Goal: Task Accomplishment & Management: Manage account settings

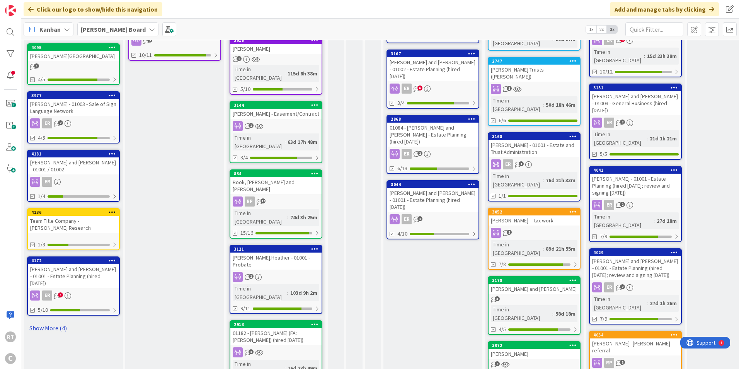
click at [48, 324] on link "Show More (4)" at bounding box center [73, 327] width 93 height 12
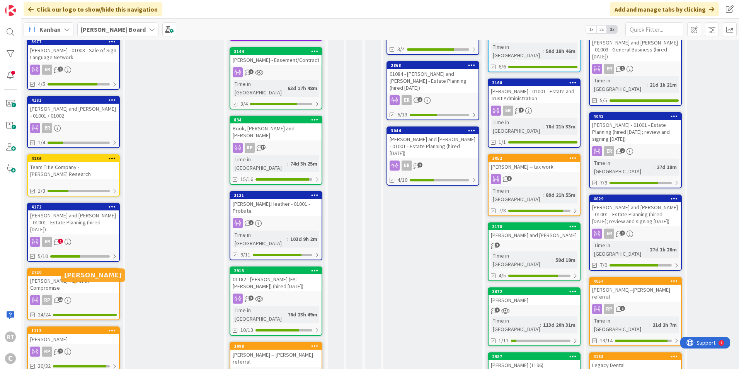
scroll to position [386, 0]
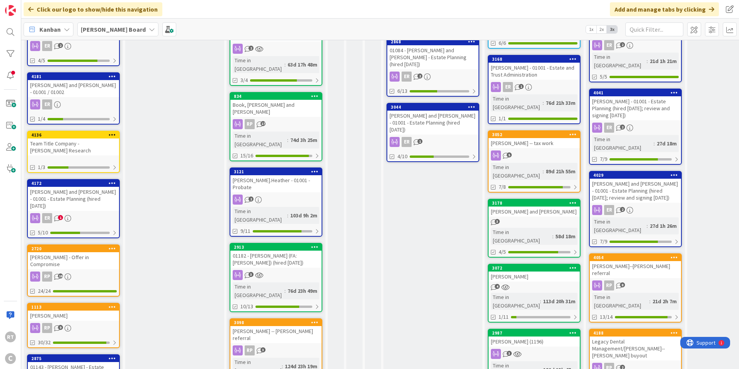
click at [75, 197] on div "[PERSON_NAME] and [PERSON_NAME] - 01001 - Estate Planning (hired [DATE])" at bounding box center [73, 199] width 91 height 24
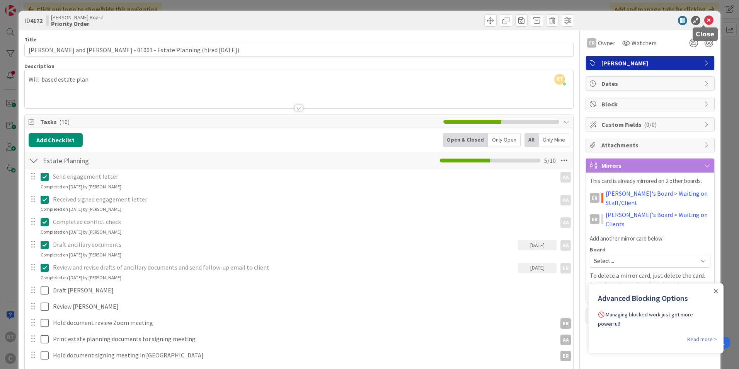
click at [704, 24] on icon at bounding box center [708, 20] width 9 height 9
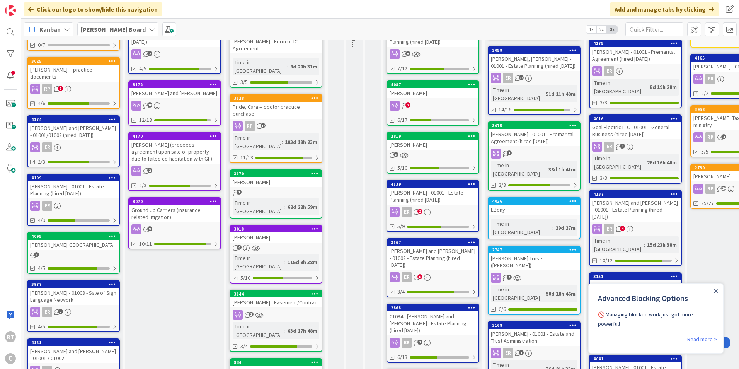
scroll to position [116, 0]
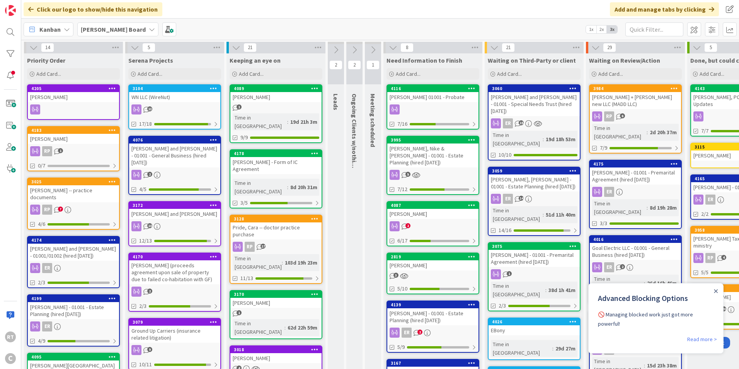
click at [136, 49] on icon at bounding box center [135, 47] width 9 height 9
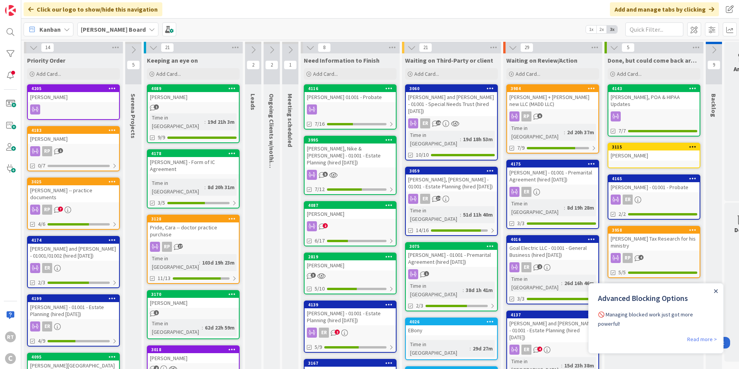
click at [716, 291] on icon "Close Announcement" at bounding box center [715, 290] width 3 height 3
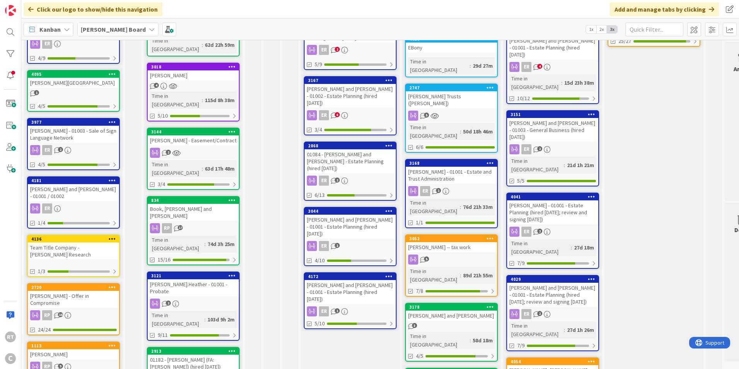
click at [65, 189] on div "[PERSON_NAME] and [PERSON_NAME] - 01001 / 01002" at bounding box center [73, 192] width 91 height 17
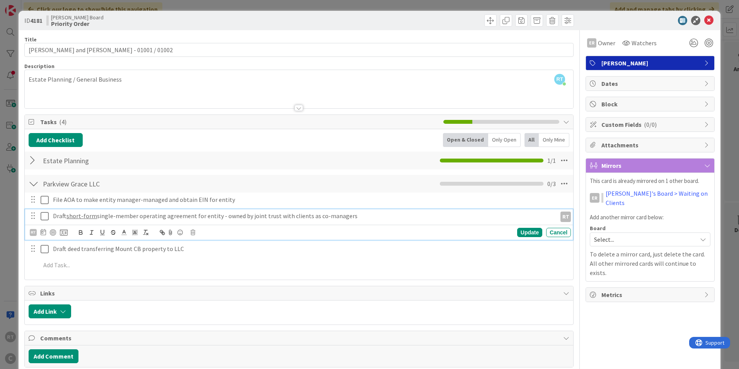
click at [45, 219] on icon at bounding box center [45, 215] width 8 height 9
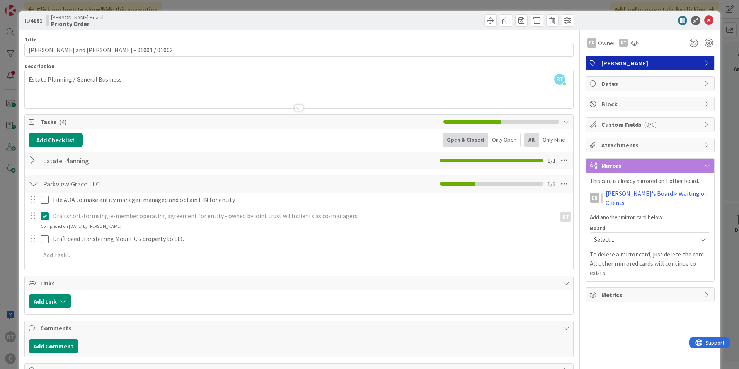
scroll to position [26, 0]
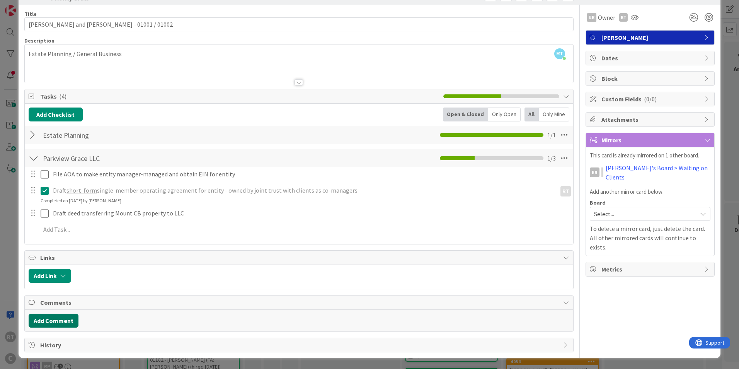
click at [59, 314] on button "Add Comment" at bounding box center [54, 320] width 50 height 14
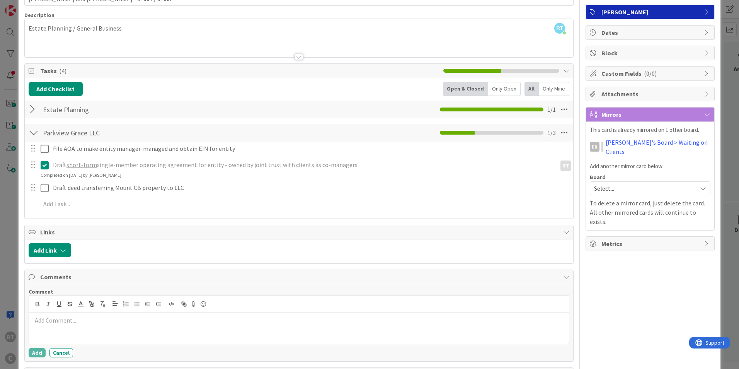
scroll to position [81, 0]
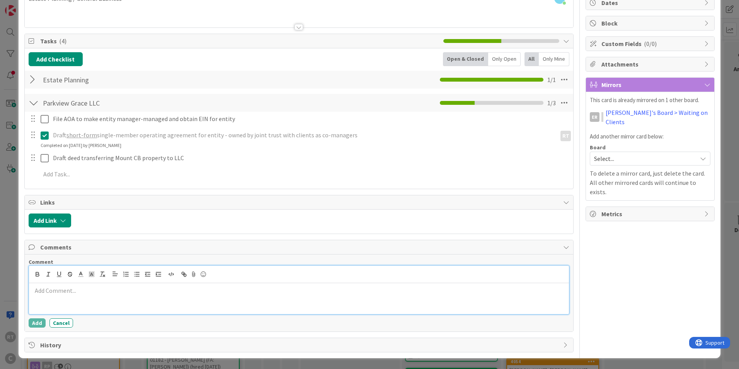
click at [58, 294] on p at bounding box center [299, 290] width 534 height 9
click at [142, 292] on p "﻿ @ [PERSON_NAME] ﻿ Parkview [PERSON_NAME] form is in Clio" at bounding box center [299, 291] width 534 height 10
click at [36, 320] on button "Add" at bounding box center [37, 322] width 17 height 9
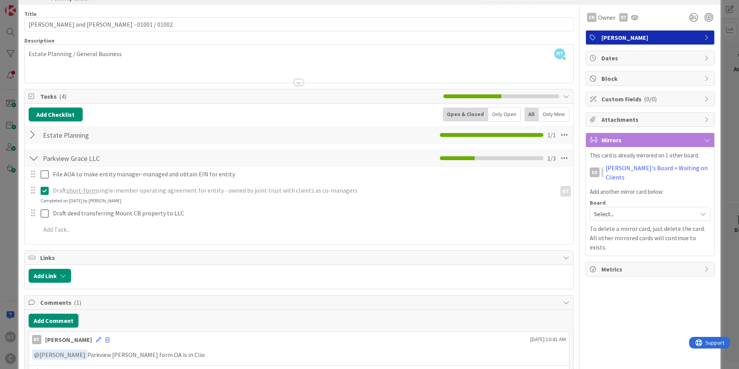
scroll to position [0, 0]
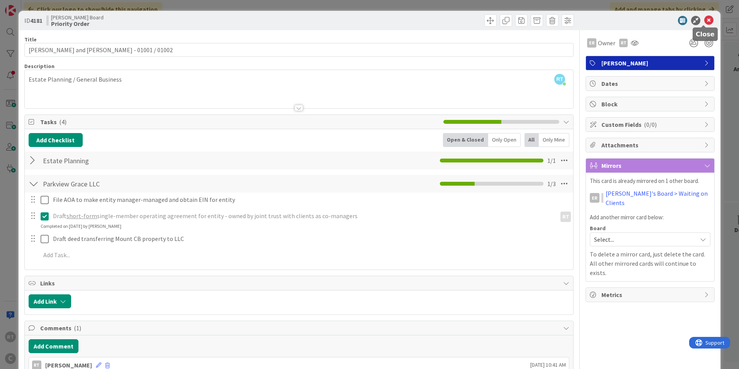
click at [704, 22] on icon at bounding box center [708, 20] width 9 height 9
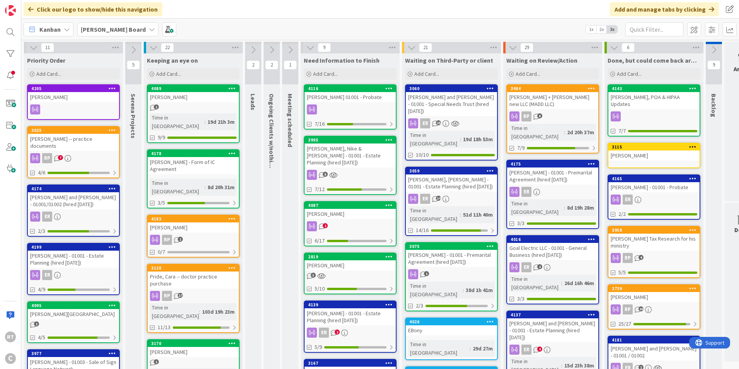
click at [271, 48] on icon at bounding box center [271, 50] width 9 height 9
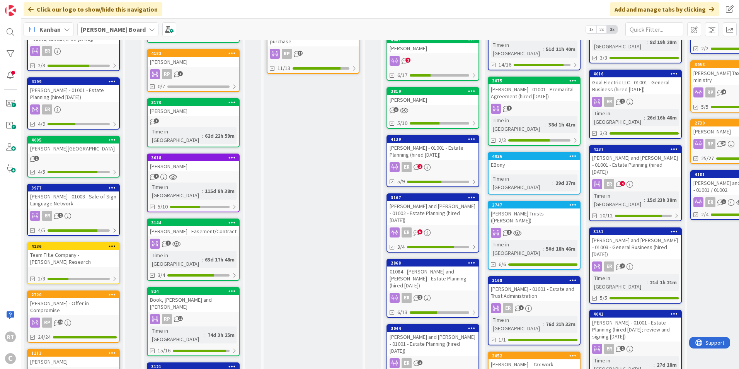
scroll to position [155, 0]
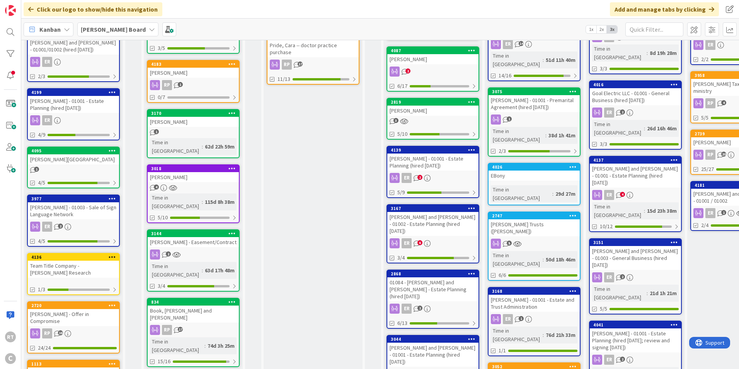
click at [189, 237] on div "[PERSON_NAME] - Easement/Contract" at bounding box center [193, 242] width 91 height 10
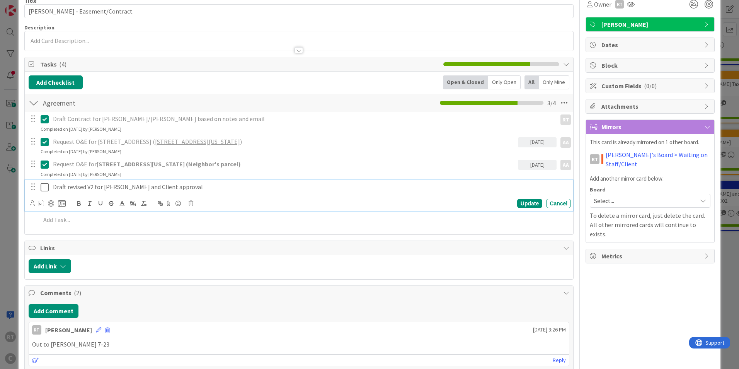
click at [47, 189] on icon at bounding box center [45, 186] width 8 height 9
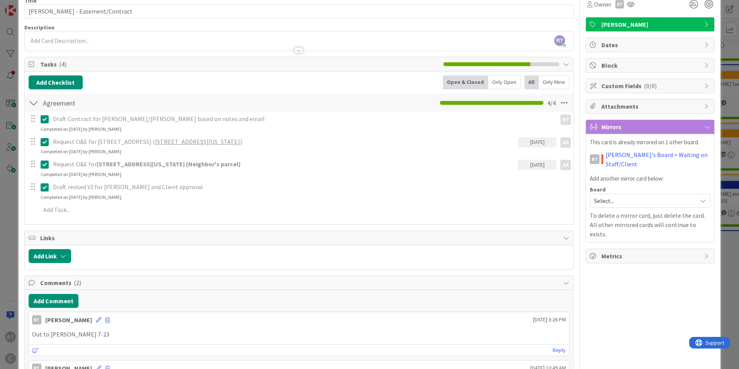
scroll to position [7, 0]
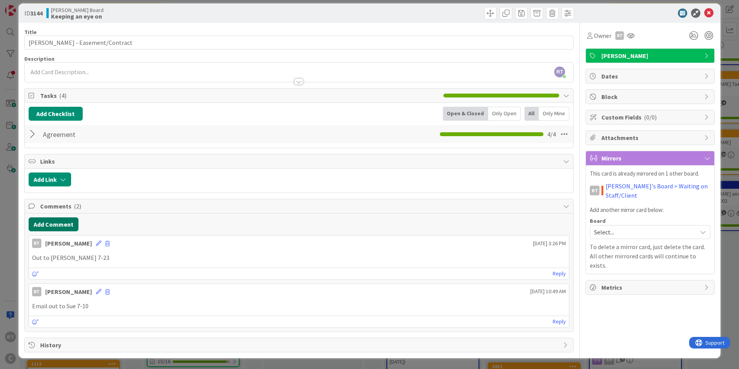
click at [66, 223] on button "Add Comment" at bounding box center [54, 224] width 50 height 14
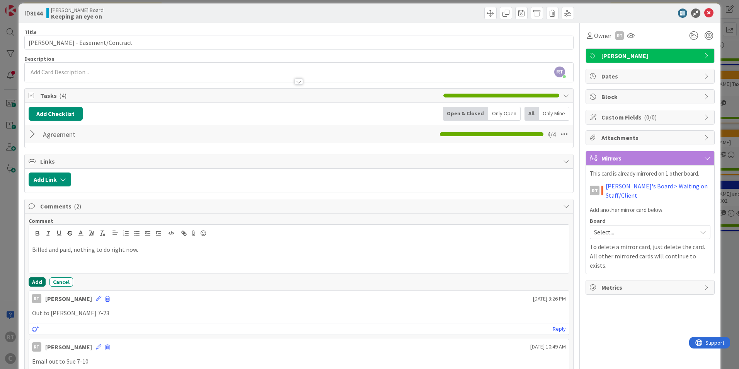
click at [33, 280] on button "Add" at bounding box center [37, 281] width 17 height 9
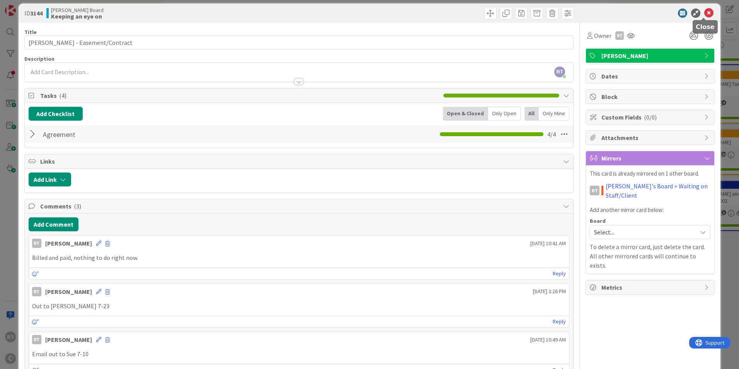
click at [704, 14] on icon at bounding box center [708, 13] width 9 height 9
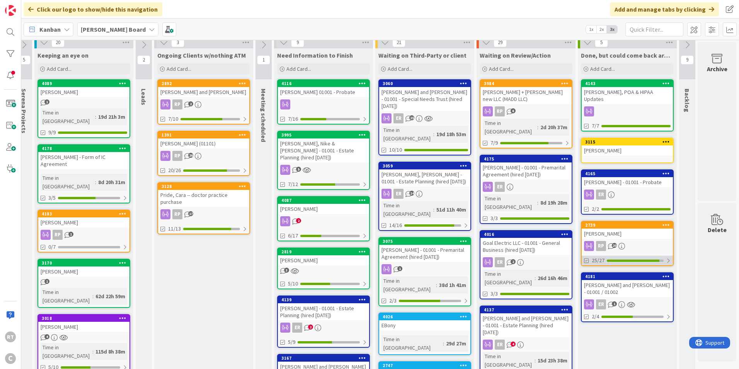
scroll to position [0, 115]
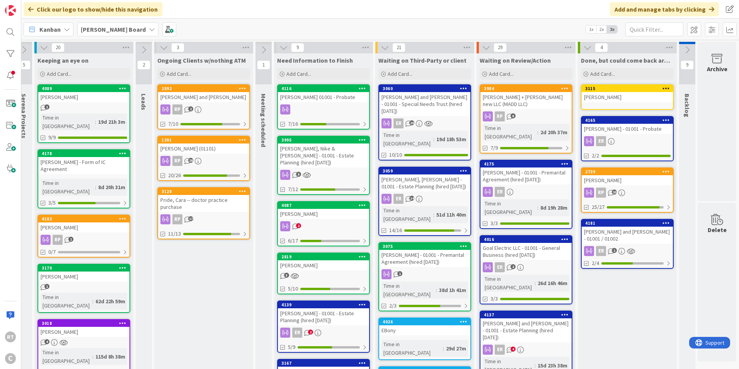
click at [683, 46] on icon at bounding box center [687, 50] width 9 height 9
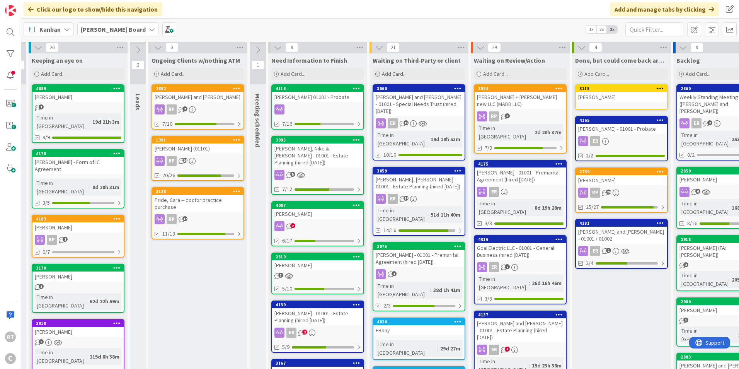
click at [679, 49] on icon at bounding box center [683, 47] width 9 height 9
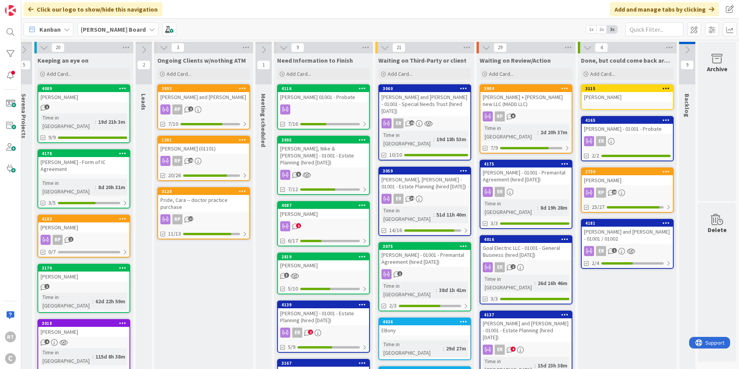
click at [605, 128] on div "[PERSON_NAME] - 01001 - Probate" at bounding box center [627, 129] width 91 height 10
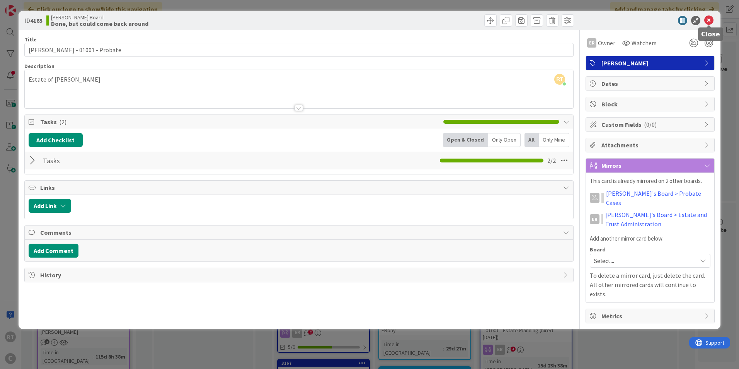
click at [710, 22] on icon at bounding box center [708, 20] width 9 height 9
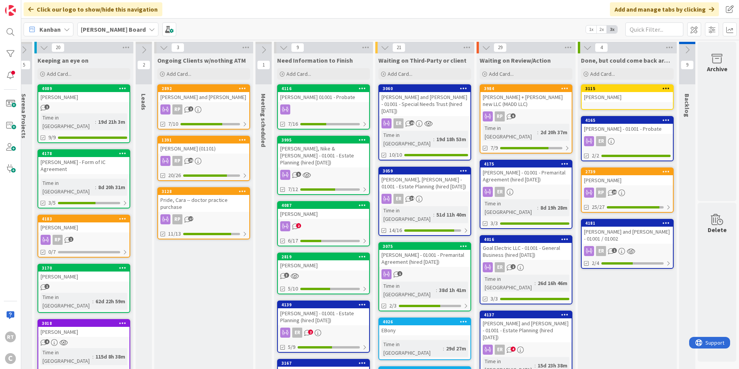
click at [504, 167] on div "[PERSON_NAME] - 01001 - Premarital Agreement (hired [DATE])" at bounding box center [525, 175] width 91 height 17
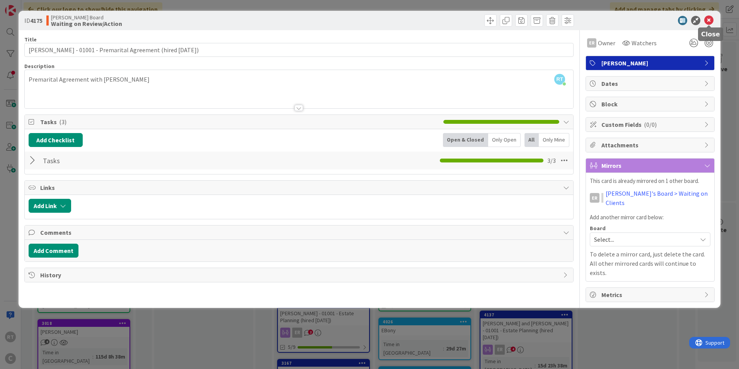
click at [705, 18] on icon at bounding box center [708, 20] width 9 height 9
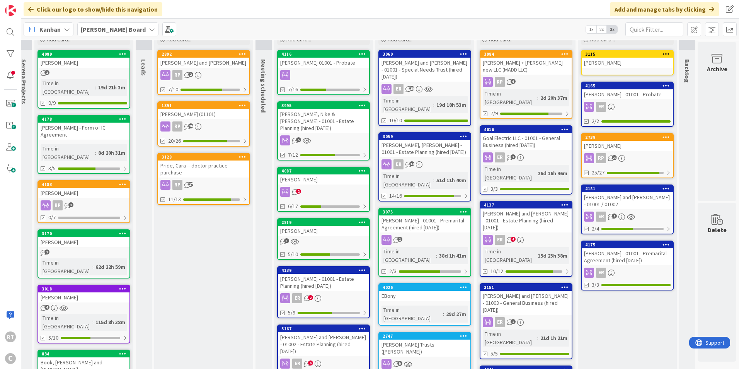
scroll to position [0, 115]
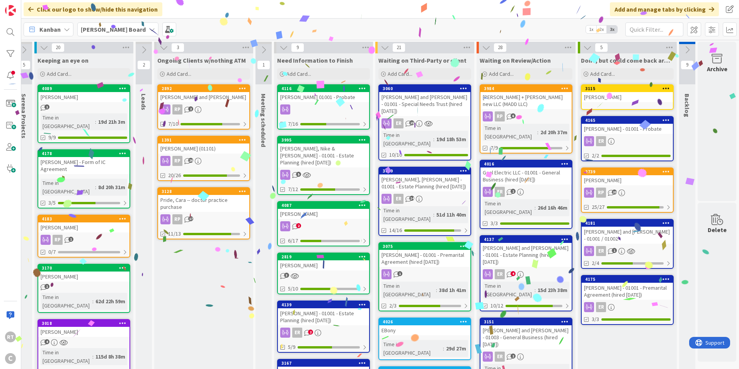
click at [529, 167] on div "Goal Electric LLC - 01001 - General Business (hired [DATE])" at bounding box center [525, 175] width 91 height 17
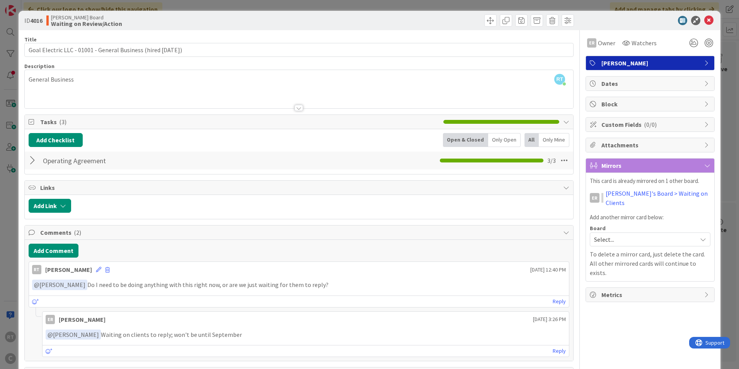
click at [708, 19] on div at bounding box center [646, 20] width 137 height 9
click at [704, 21] on icon at bounding box center [708, 20] width 9 height 9
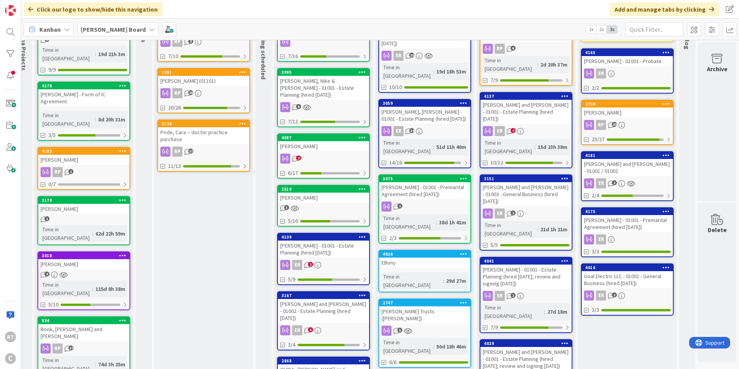
scroll to position [15, 115]
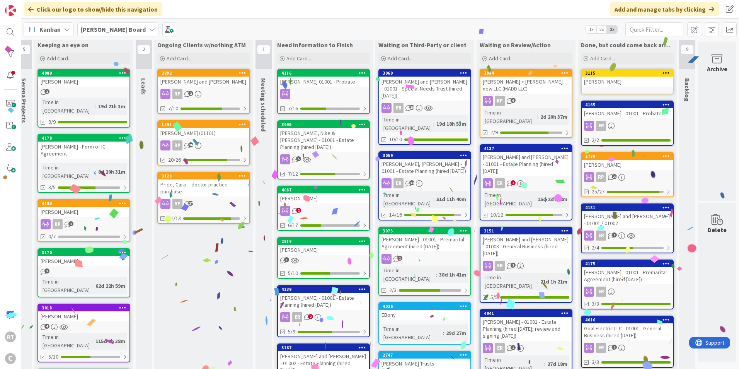
click at [508, 152] on div "[PERSON_NAME] and [PERSON_NAME] - 01001 - Estate Planning (hired [DATE])" at bounding box center [525, 164] width 91 height 24
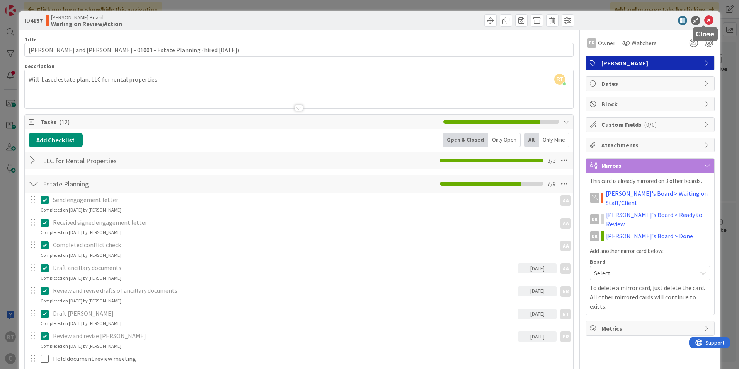
click at [707, 23] on icon at bounding box center [708, 20] width 9 height 9
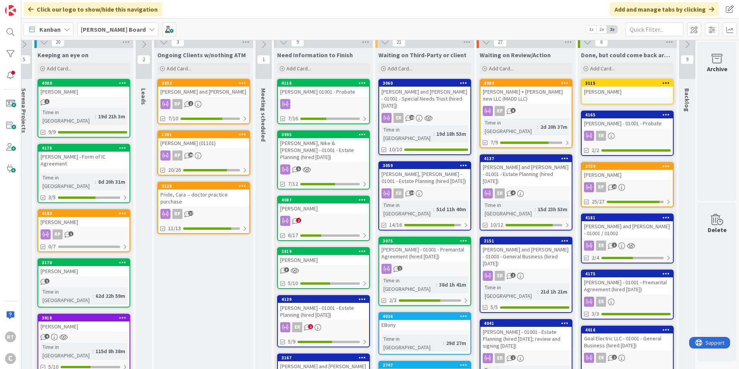
scroll to position [0, 115]
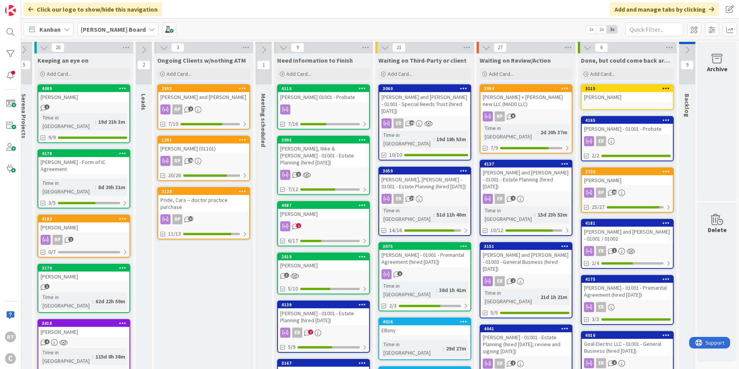
click at [160, 49] on icon at bounding box center [164, 47] width 9 height 9
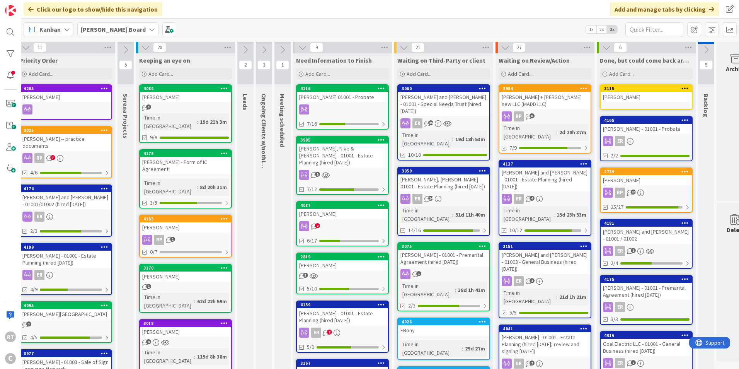
scroll to position [0, 0]
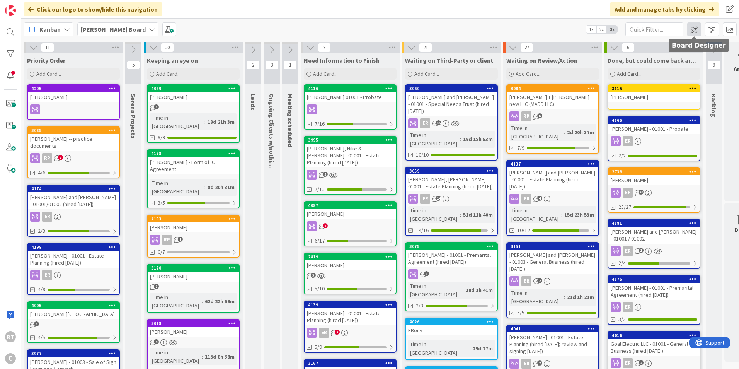
click at [698, 29] on span at bounding box center [694, 29] width 14 height 14
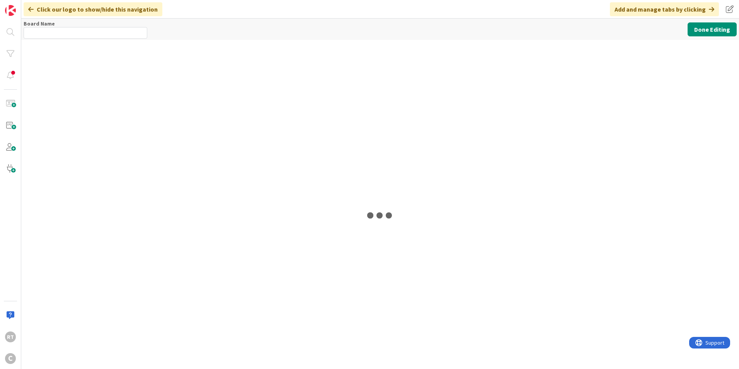
type input "[PERSON_NAME] Board"
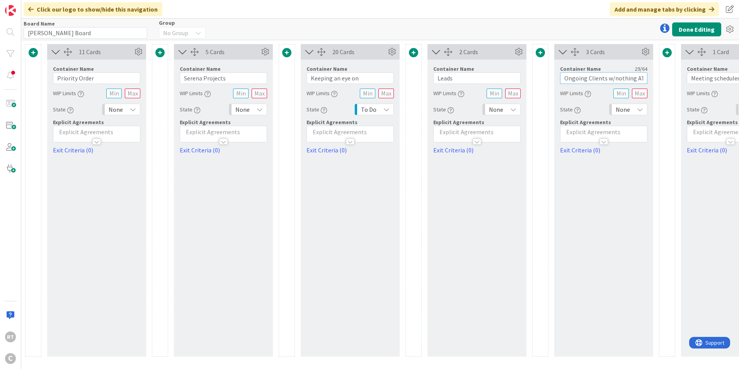
click at [604, 80] on input "Ongoing Clients w/nothing ATM" at bounding box center [603, 78] width 87 height 12
click at [700, 75] on input "Meeting scheduled" at bounding box center [730, 78] width 87 height 12
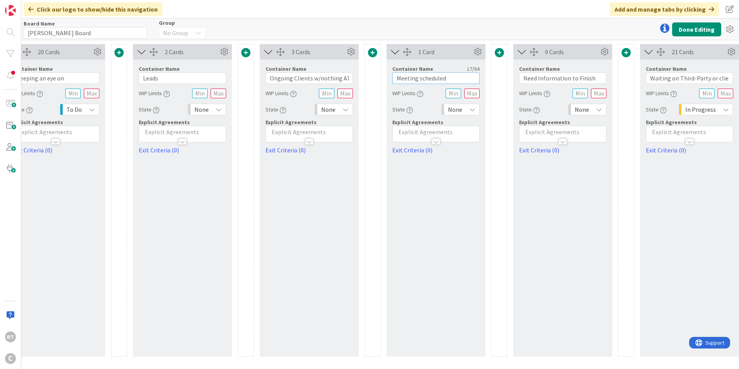
scroll to position [0, 424]
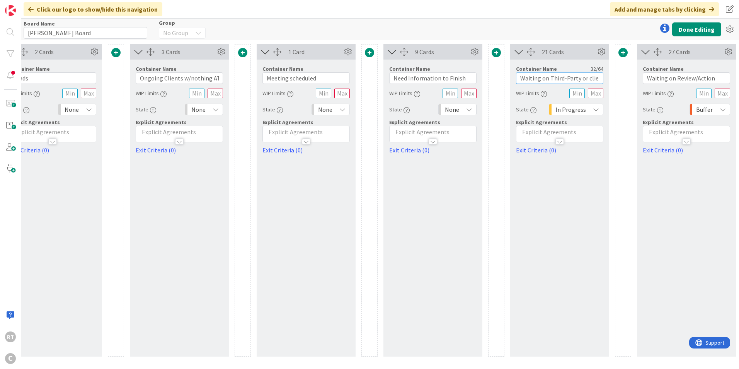
click at [589, 80] on input "Waiting on Third-Party or client" at bounding box center [559, 78] width 87 height 12
click at [565, 78] on input "Waiting on Third-Party or client (Active)" at bounding box center [559, 78] width 87 height 12
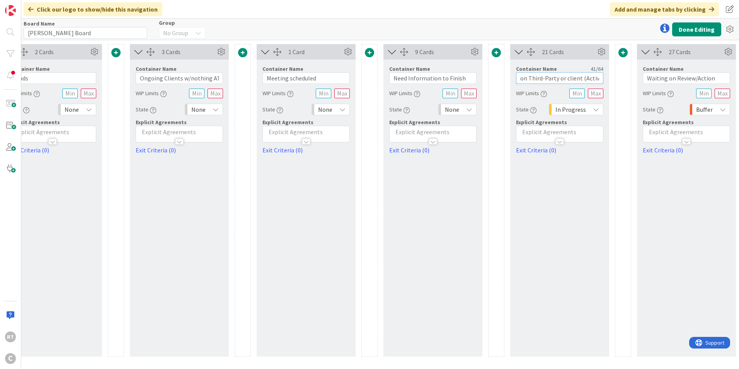
type input "Waiting on Third-Party or client (Active)"
click at [619, 53] on span at bounding box center [622, 52] width 9 height 9
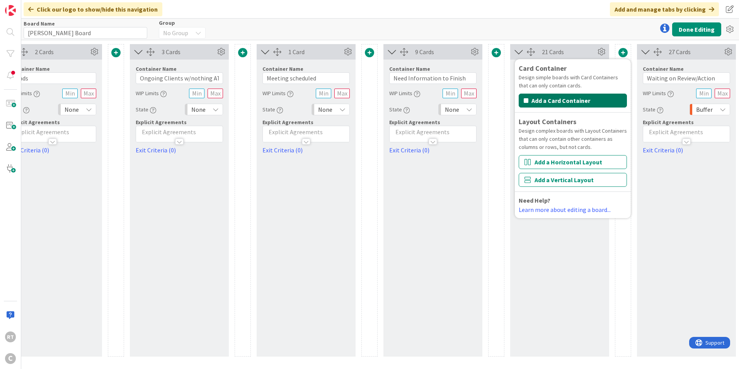
click at [565, 97] on button "Add a Card Container" at bounding box center [573, 101] width 108 height 14
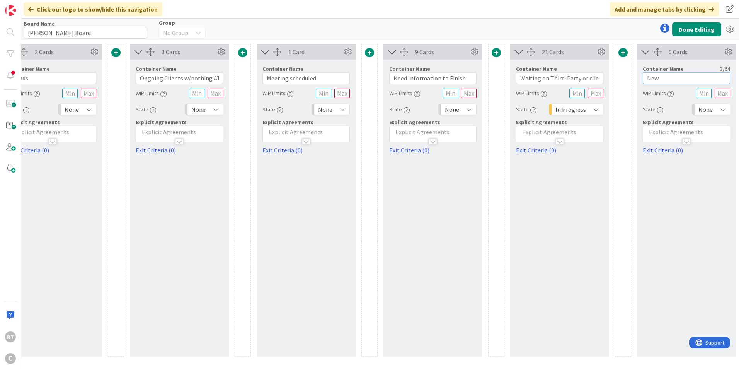
click at [651, 82] on input "New" at bounding box center [686, 78] width 87 height 12
paste input "Waiting on Third-Party or client (Active)"
type input "Waiting on Third-Party or client (Passive)"
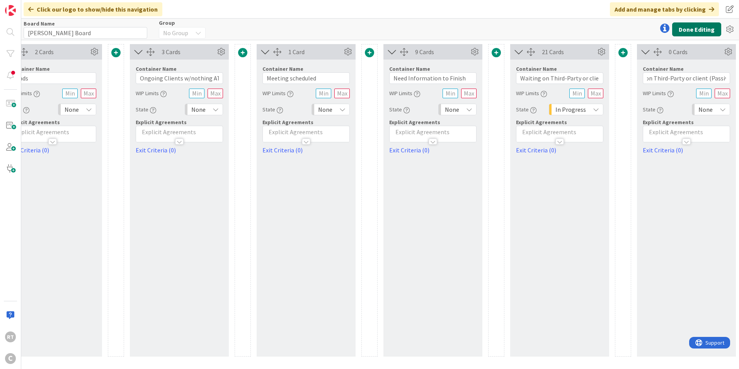
click at [689, 27] on button "Done Editing" at bounding box center [696, 29] width 49 height 14
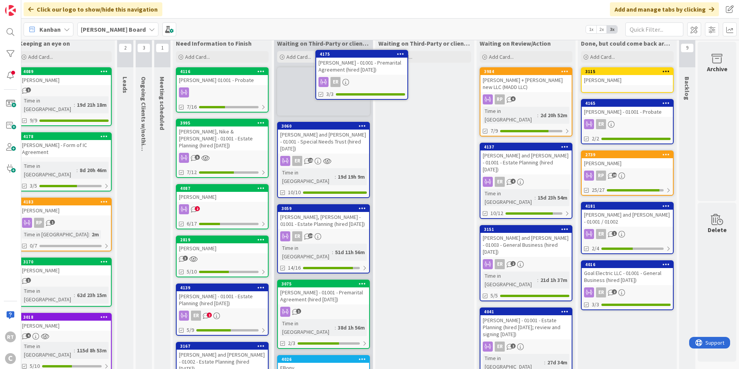
scroll to position [0, 134]
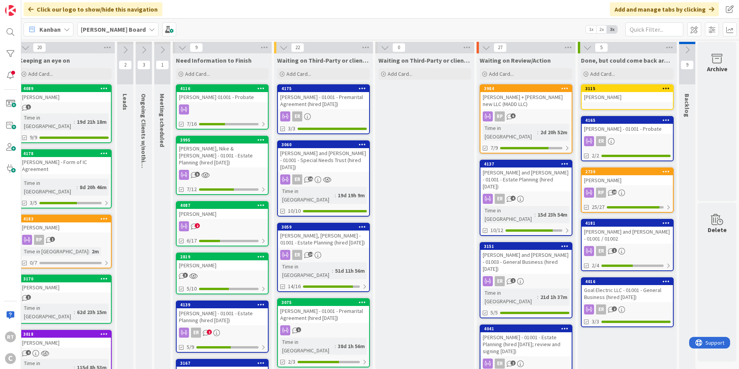
click at [317, 156] on div "[PERSON_NAME] and [PERSON_NAME] - 01001 - Special Needs Trust (hired [DATE])" at bounding box center [323, 160] width 91 height 24
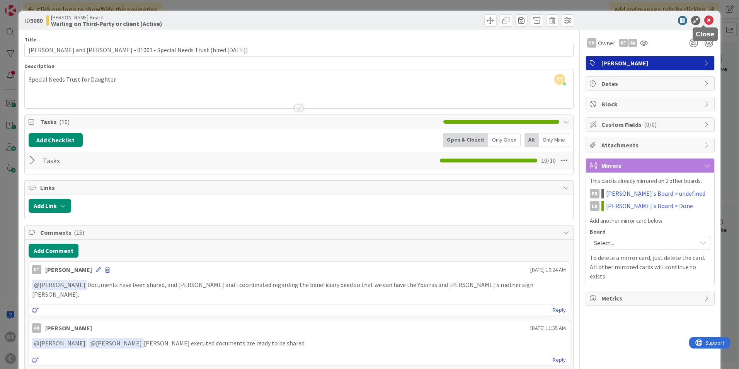
click at [704, 21] on icon at bounding box center [708, 20] width 9 height 9
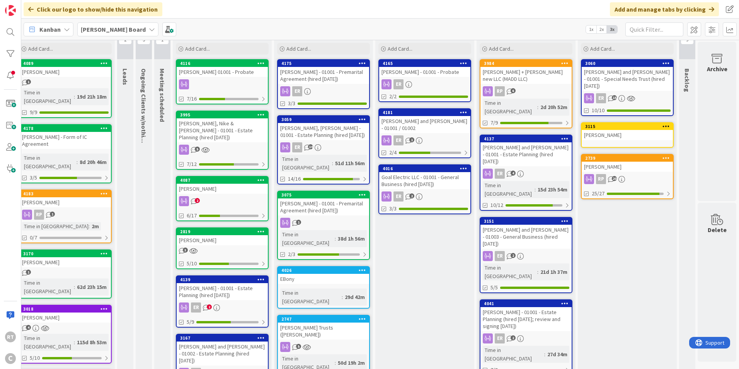
scroll to position [39, 134]
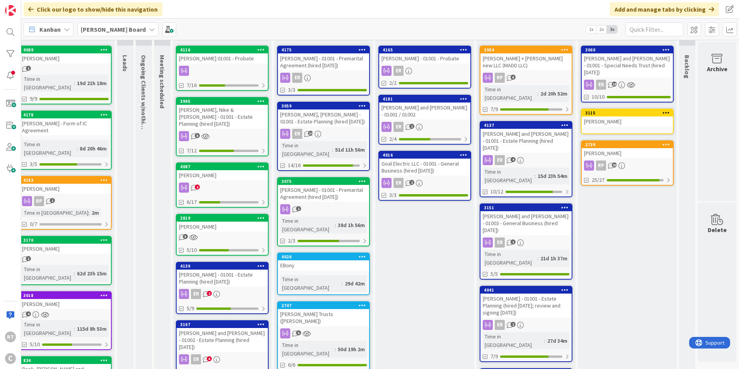
click at [493, 211] on div "[PERSON_NAME] and [PERSON_NAME] - 01003 - General Business (hired [DATE])" at bounding box center [525, 223] width 91 height 24
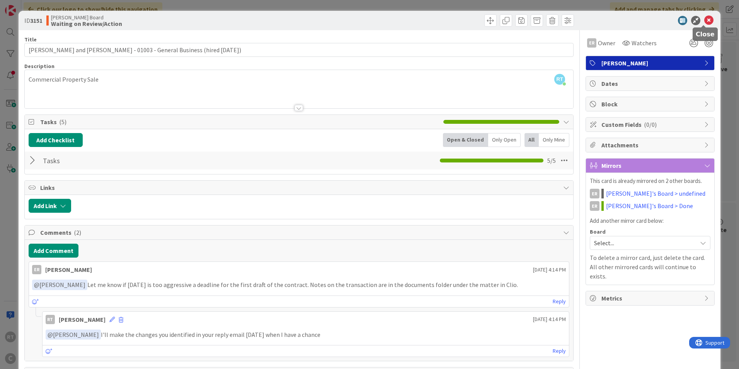
click at [704, 22] on icon at bounding box center [708, 20] width 9 height 9
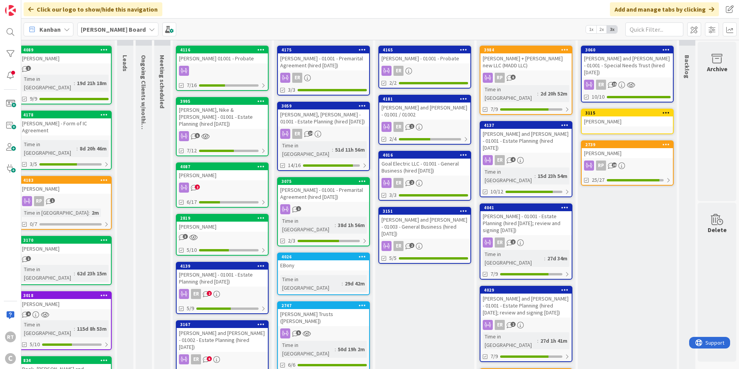
click at [427, 223] on div "[PERSON_NAME] and [PERSON_NAME] - 01003 - General Business (hired [DATE])" at bounding box center [424, 226] width 91 height 24
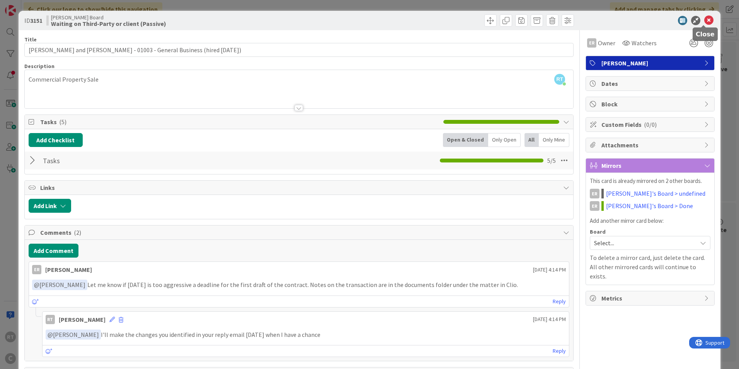
click at [704, 19] on icon at bounding box center [708, 20] width 9 height 9
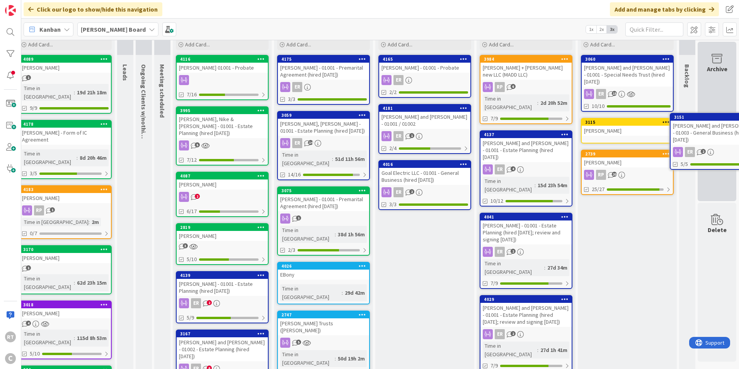
scroll to position [26, 134]
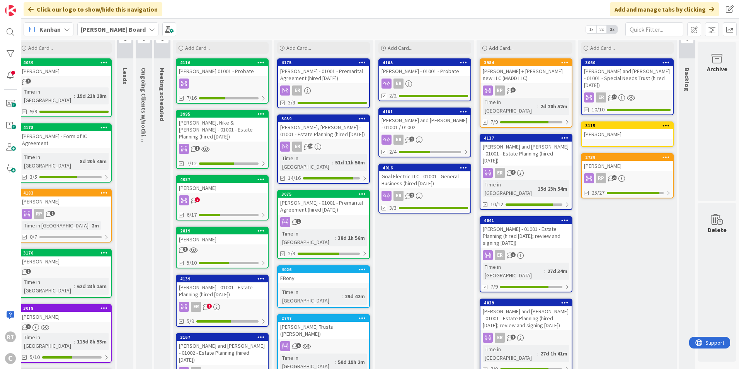
click at [526, 224] on div "[PERSON_NAME] - 01001 - Estate Planning (hired [DATE]; review and signing [DATE…" at bounding box center [525, 236] width 91 height 24
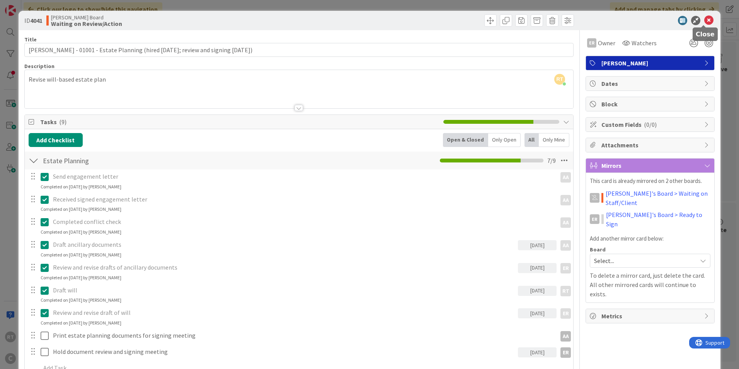
click at [705, 17] on icon at bounding box center [708, 20] width 9 height 9
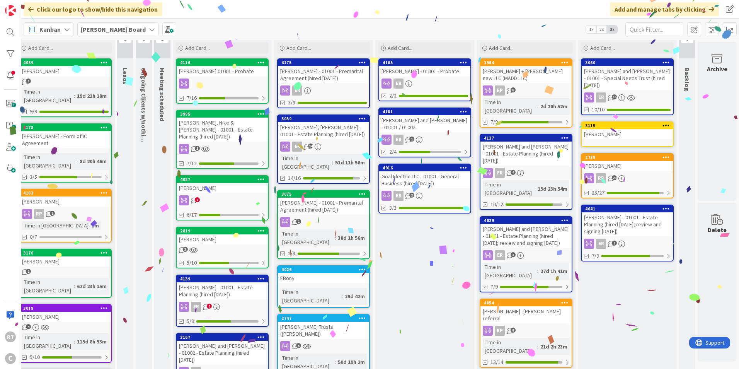
click at [524, 224] on div "[PERSON_NAME] and [PERSON_NAME] - 01001 - Estate Planning (hired [DATE]; review…" at bounding box center [525, 236] width 91 height 24
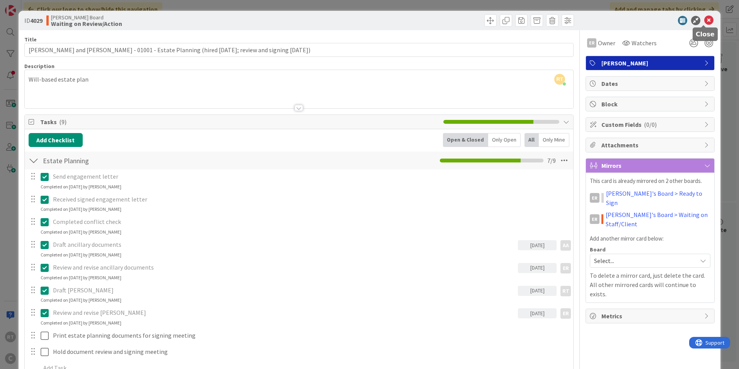
click at [705, 19] on icon at bounding box center [708, 20] width 9 height 9
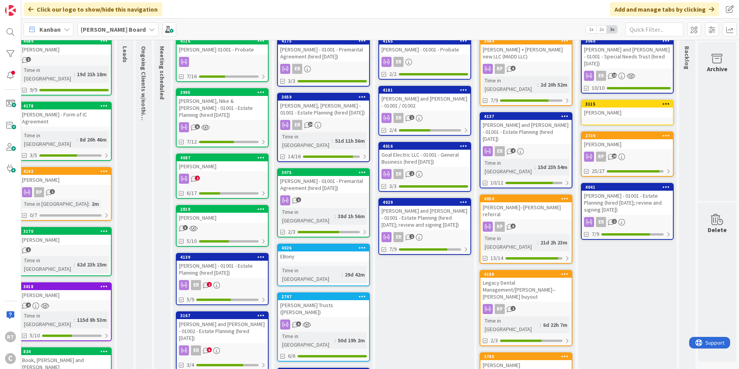
scroll to position [65, 134]
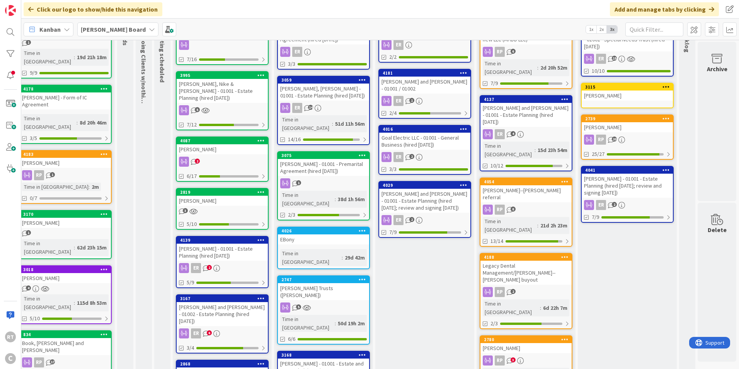
click at [508, 260] on div "Legacy Dental Management/[PERSON_NAME]--[PERSON_NAME] buyout" at bounding box center [525, 272] width 91 height 24
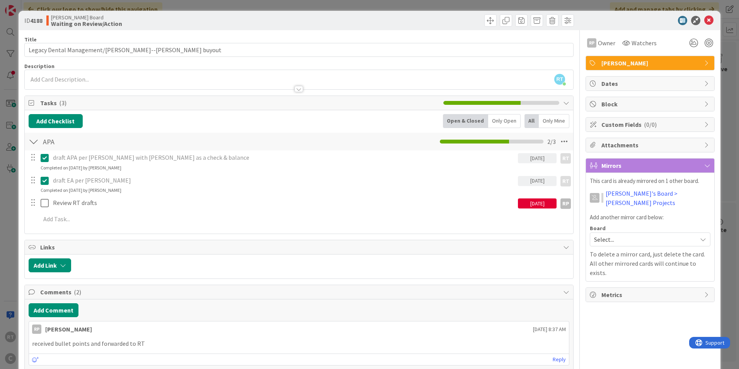
click at [706, 21] on icon at bounding box center [708, 20] width 9 height 9
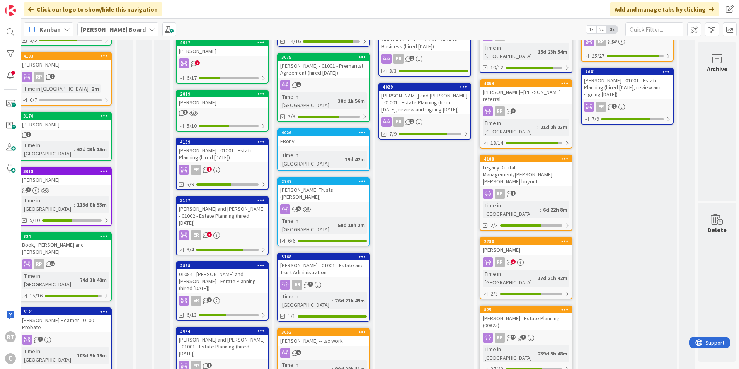
scroll to position [219, 134]
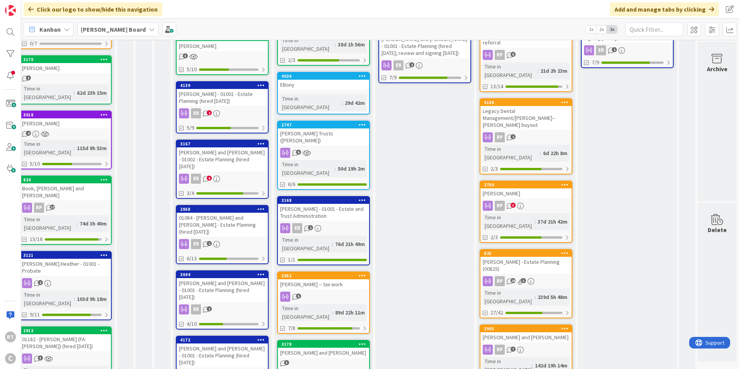
click at [503, 257] on div "[PERSON_NAME] - Estate Planning (00825)" at bounding box center [525, 265] width 91 height 17
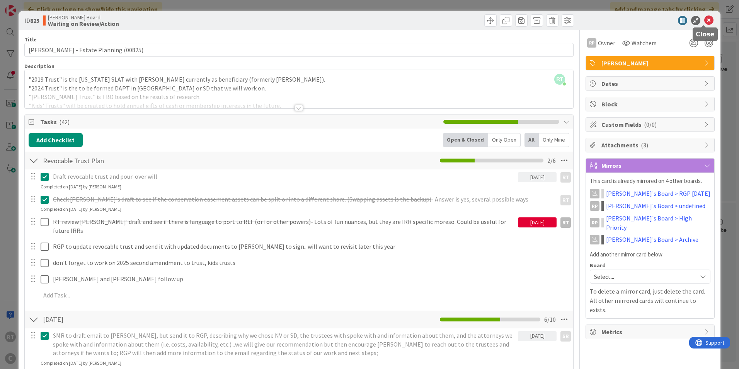
click at [704, 22] on icon at bounding box center [708, 20] width 9 height 9
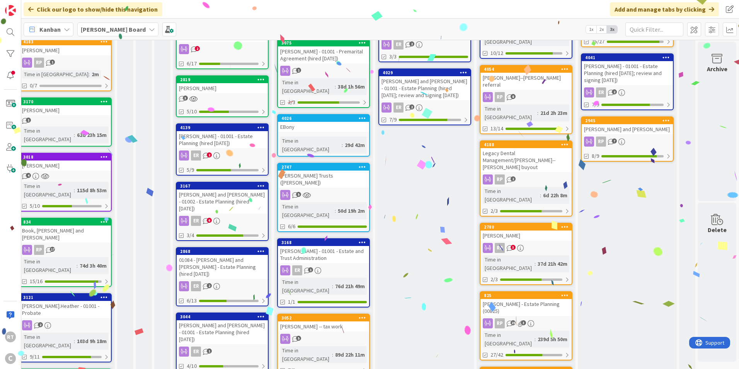
click at [607, 124] on div "[PERSON_NAME] and [PERSON_NAME]" at bounding box center [627, 129] width 91 height 10
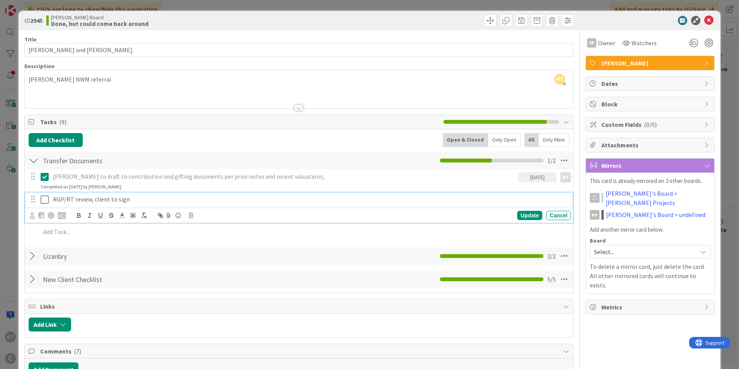
click at [44, 199] on icon at bounding box center [45, 199] width 8 height 9
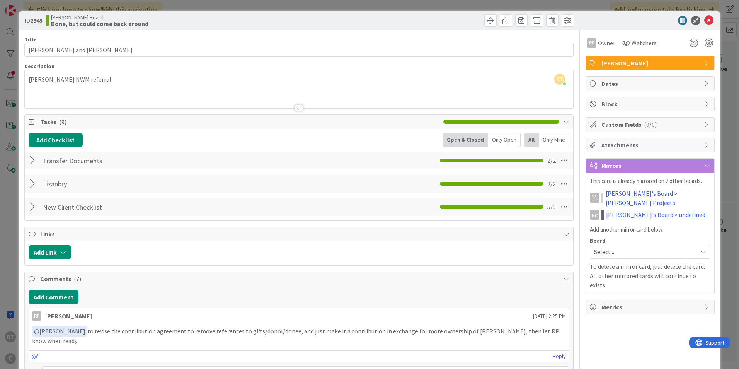
click at [708, 20] on div at bounding box center [646, 20] width 137 height 9
click at [704, 22] on icon at bounding box center [708, 20] width 9 height 9
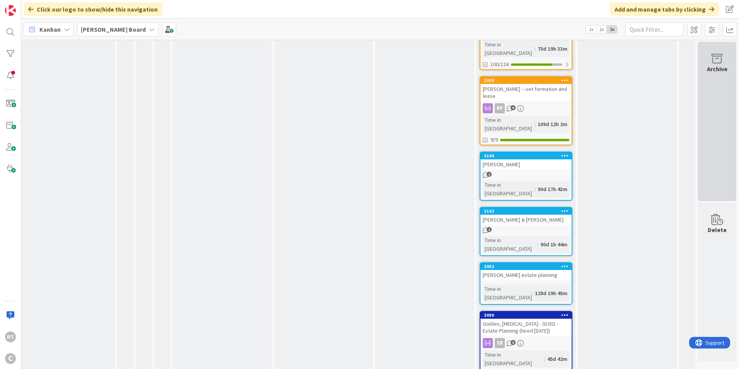
scroll to position [747, 134]
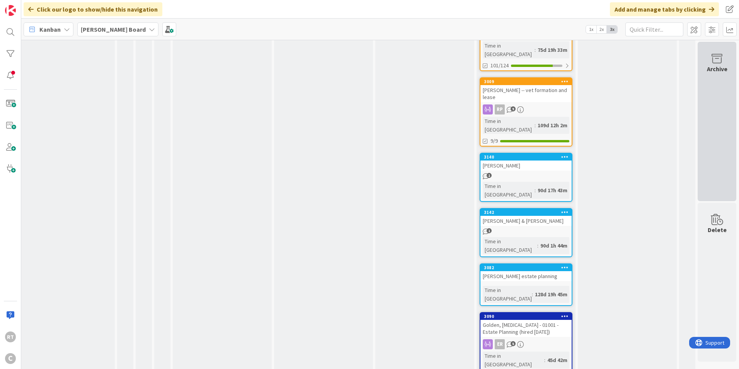
click at [722, 127] on div "Archive" at bounding box center [716, 121] width 39 height 159
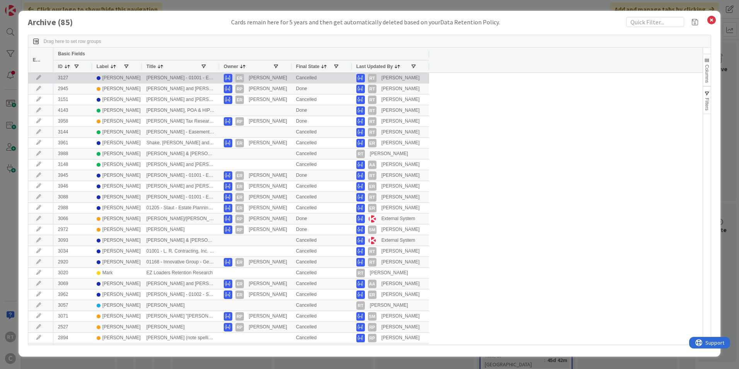
click at [132, 78] on div "[PERSON_NAME]" at bounding box center [117, 78] width 41 height 10
click at [150, 78] on div "[PERSON_NAME] - 01001 - Estate Planning (hired [DATE])" at bounding box center [180, 78] width 77 height 10
click at [56, 82] on div "3127" at bounding box center [72, 78] width 39 height 10
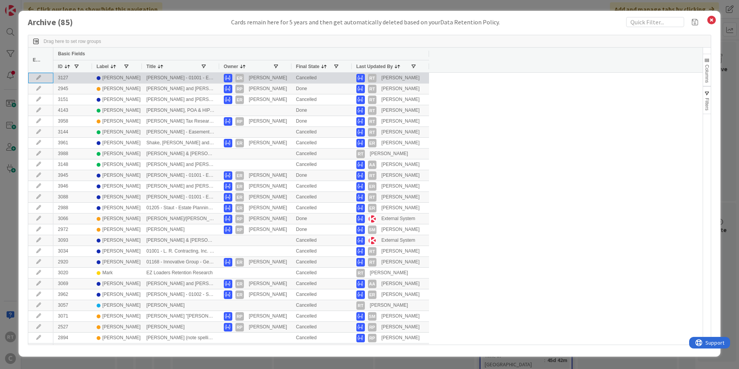
click at [41, 77] on icon at bounding box center [39, 77] width 12 height 5
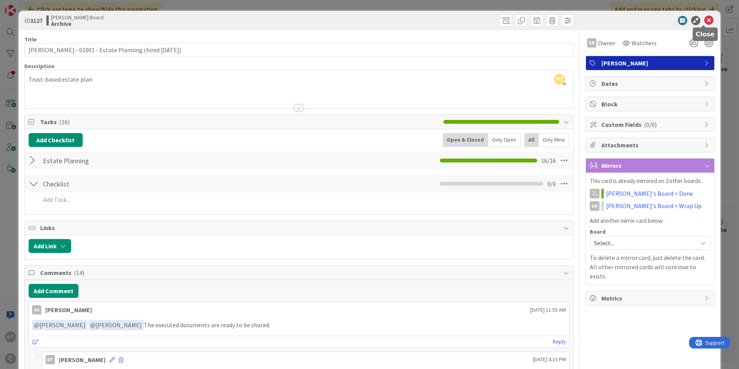
click at [704, 19] on icon at bounding box center [708, 20] width 9 height 9
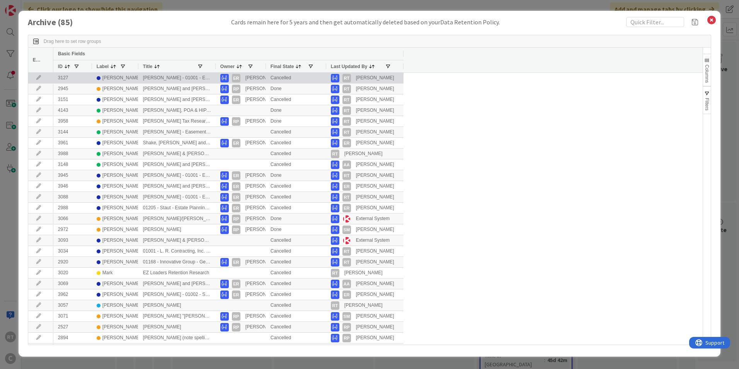
click at [86, 78] on div "3127" at bounding box center [72, 78] width 39 height 10
click at [309, 80] on div "Cancelled" at bounding box center [296, 78] width 60 height 10
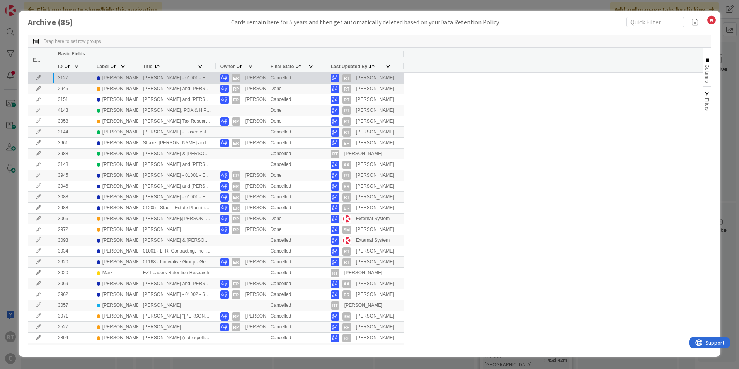
click at [78, 81] on div "3127" at bounding box center [72, 78] width 39 height 10
click at [155, 79] on div "[PERSON_NAME] - 01001 - Estate Planning (hired [DATE])" at bounding box center [176, 78] width 77 height 10
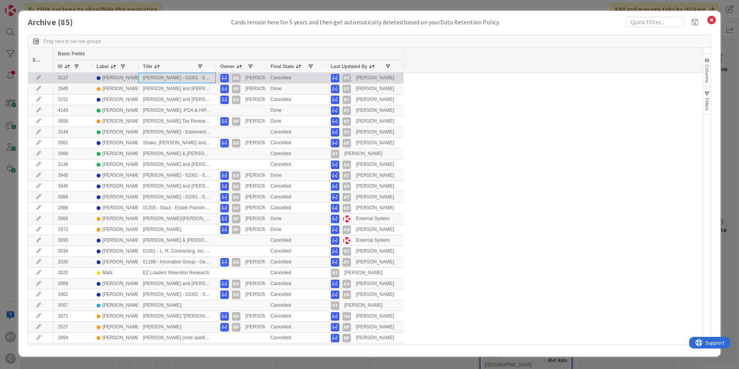
click at [155, 79] on div "[PERSON_NAME] - 01001 - Estate Planning (hired [DATE])" at bounding box center [176, 78] width 77 height 10
drag, startPoint x: 141, startPoint y: 78, endPoint x: 68, endPoint y: 78, distance: 73.4
click at [68, 78] on div "3127 [PERSON_NAME], [PERSON_NAME] - 01001 - Estate Planning (hired [DATE]) ER […" at bounding box center [228, 78] width 350 height 11
click at [39, 77] on icon at bounding box center [39, 77] width 12 height 5
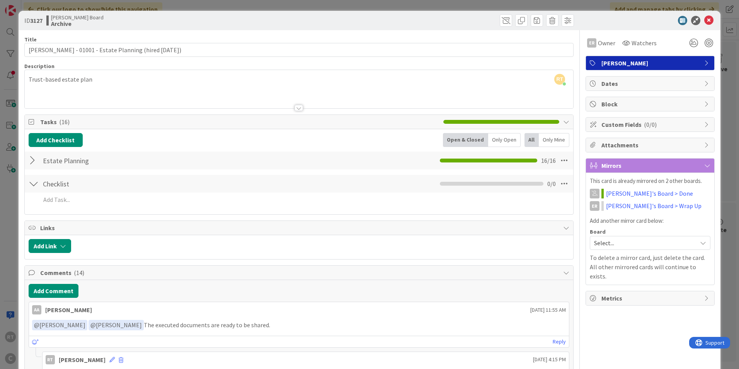
click at [606, 85] on span "Dates" at bounding box center [650, 83] width 99 height 9
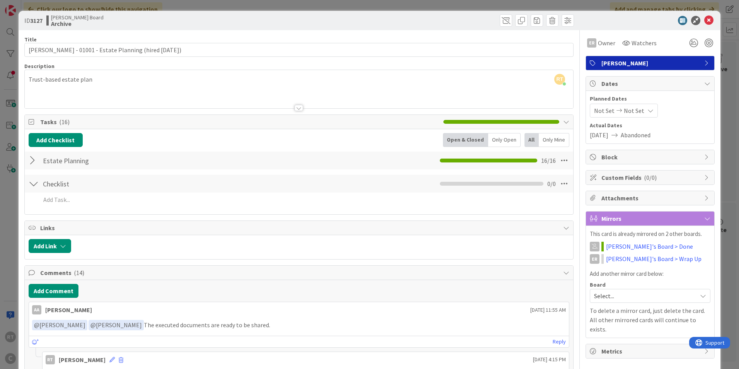
click at [606, 85] on span "Dates" at bounding box center [650, 83] width 99 height 9
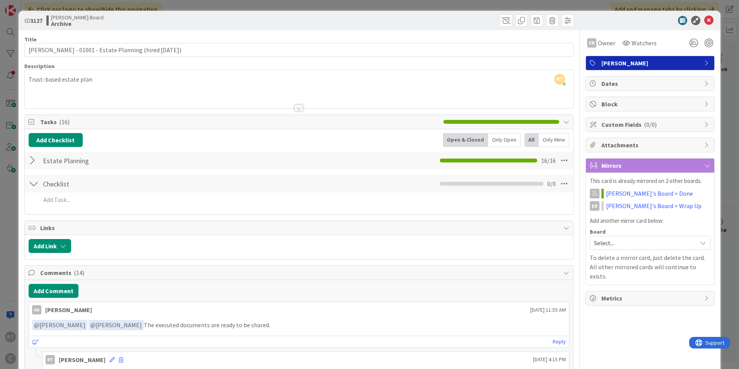
click at [613, 293] on span "Metrics" at bounding box center [650, 297] width 99 height 9
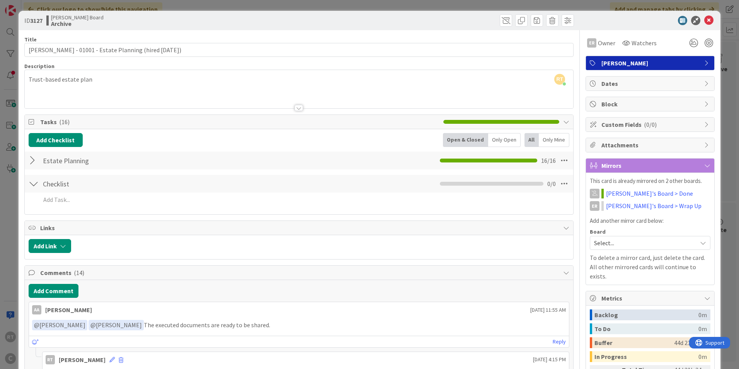
click at [613, 293] on span "Metrics" at bounding box center [650, 297] width 99 height 9
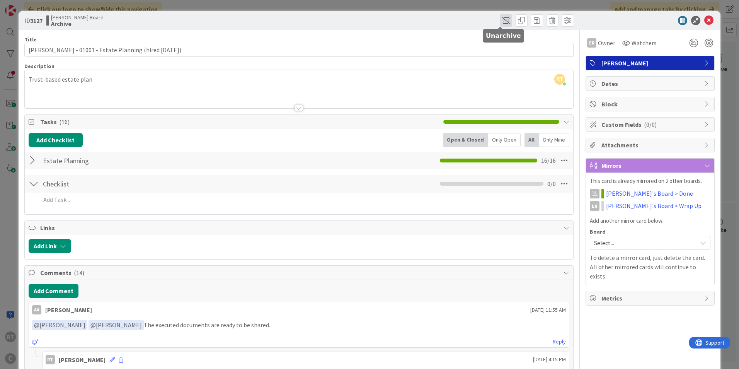
click at [505, 22] on span at bounding box center [506, 20] width 12 height 12
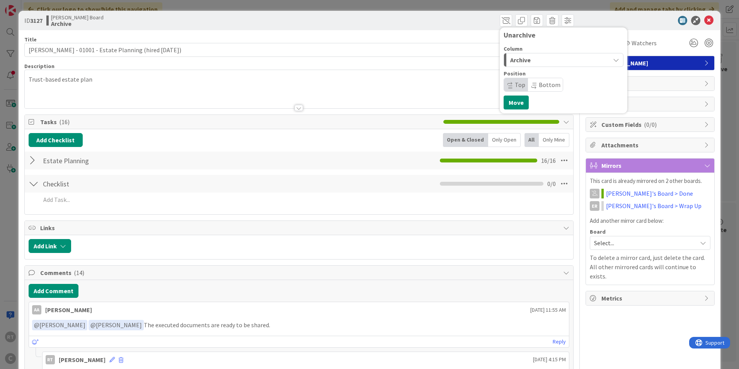
click at [556, 63] on div "Archive" at bounding box center [559, 60] width 102 height 12
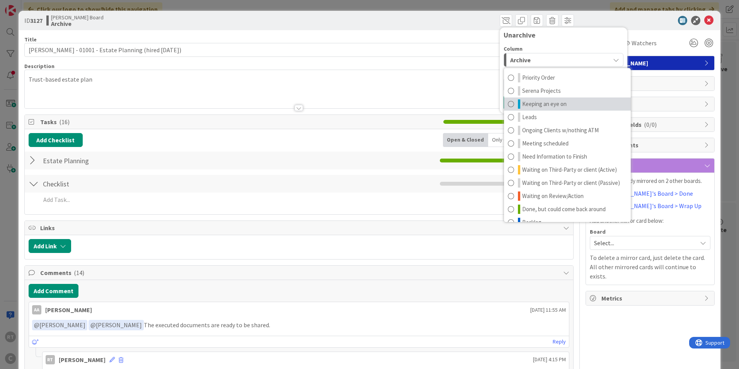
click at [545, 105] on span "Keeping an eye on" at bounding box center [544, 103] width 44 height 9
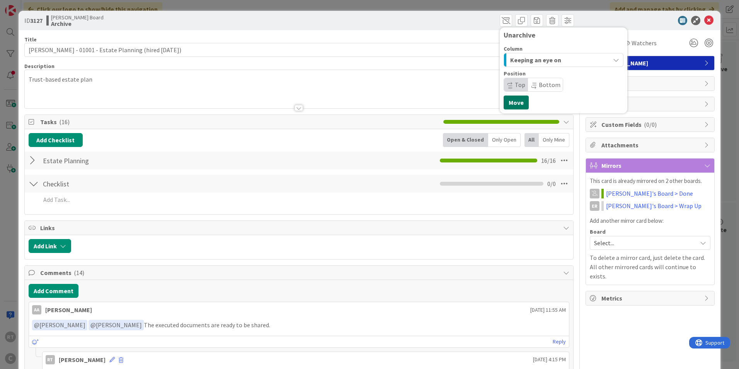
click at [503, 106] on button "Move" at bounding box center [515, 102] width 25 height 14
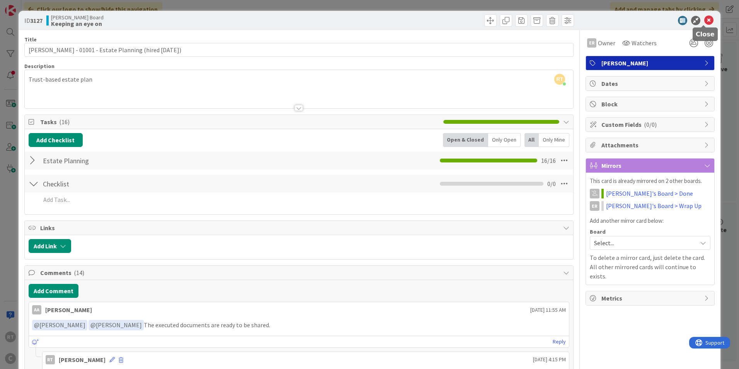
click at [705, 19] on icon at bounding box center [708, 20] width 9 height 9
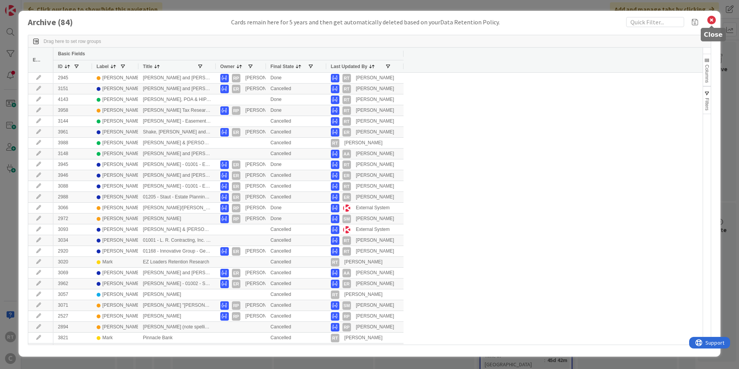
click at [709, 19] on icon at bounding box center [711, 20] width 10 height 11
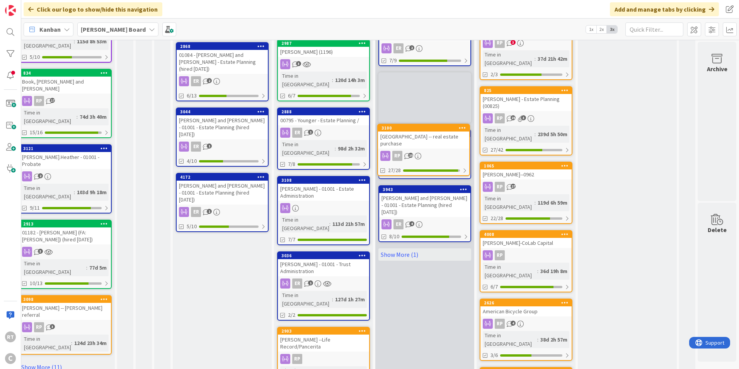
scroll to position [368, 134]
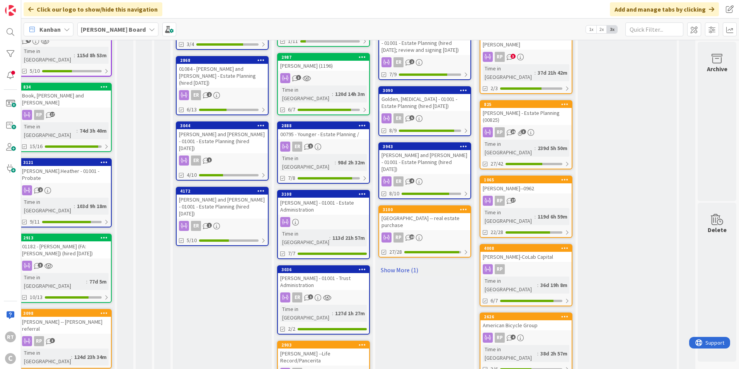
click at [406, 264] on link "Show More (1)" at bounding box center [424, 270] width 93 height 12
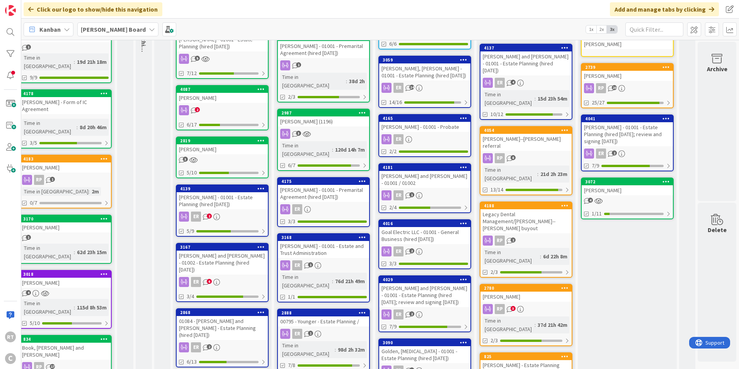
scroll to position [155, 134]
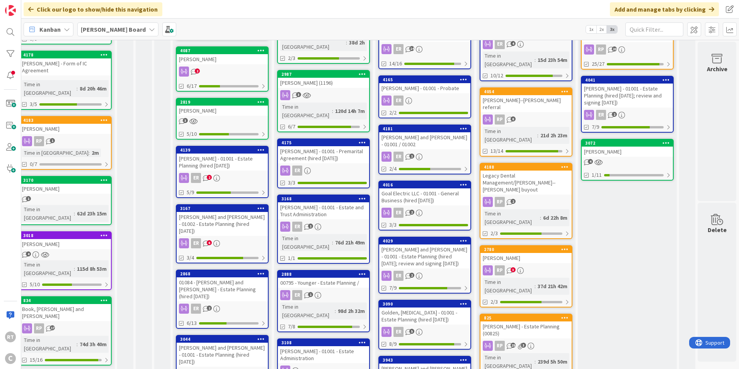
click at [308, 202] on div "[PERSON_NAME] - 01001 - Estate and Trust Administration" at bounding box center [323, 210] width 91 height 17
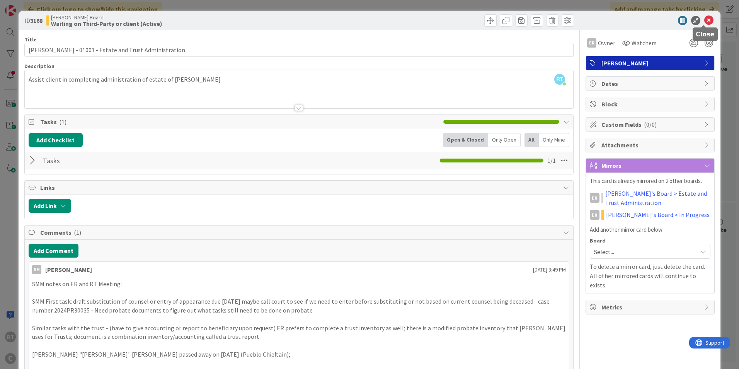
click at [707, 22] on icon at bounding box center [708, 20] width 9 height 9
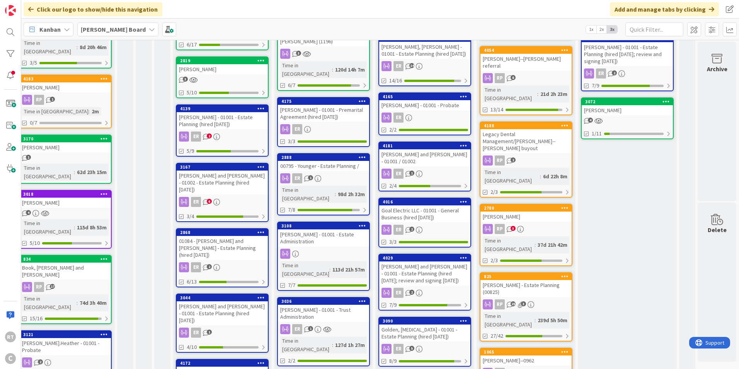
scroll to position [209, 134]
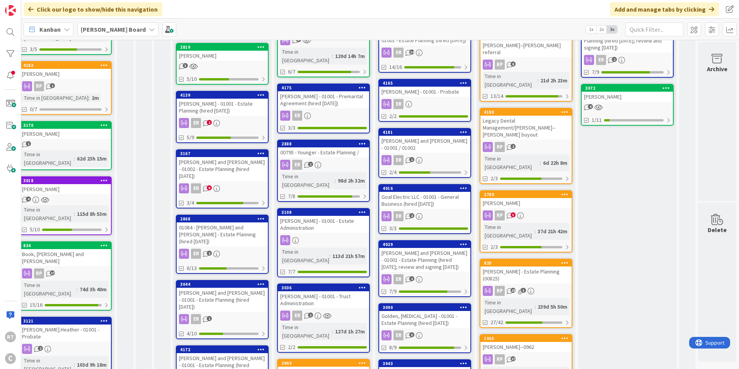
click at [307, 147] on div "00795 - Younger - Estate Planning /" at bounding box center [323, 152] width 91 height 10
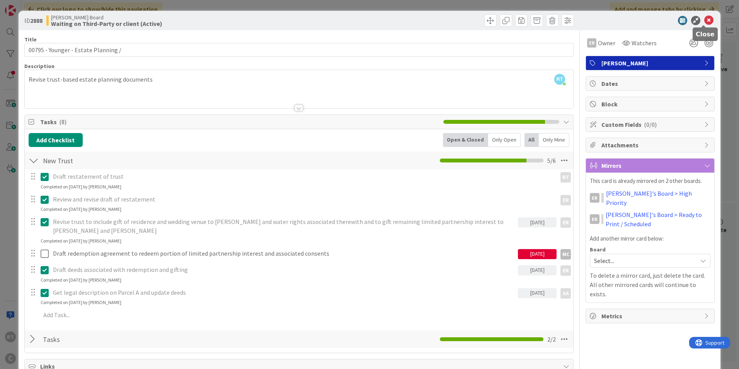
click at [704, 20] on icon at bounding box center [708, 20] width 9 height 9
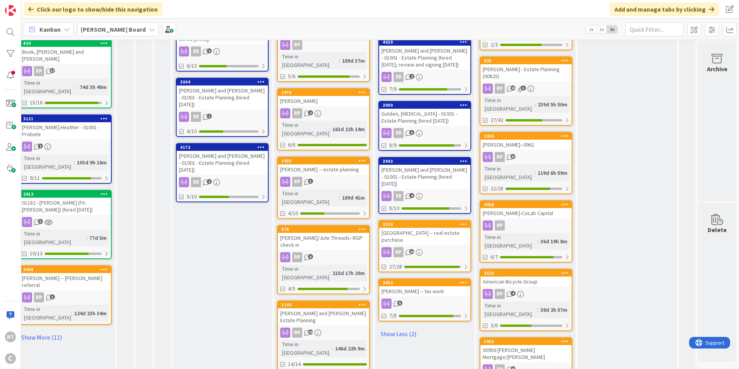
scroll to position [425, 134]
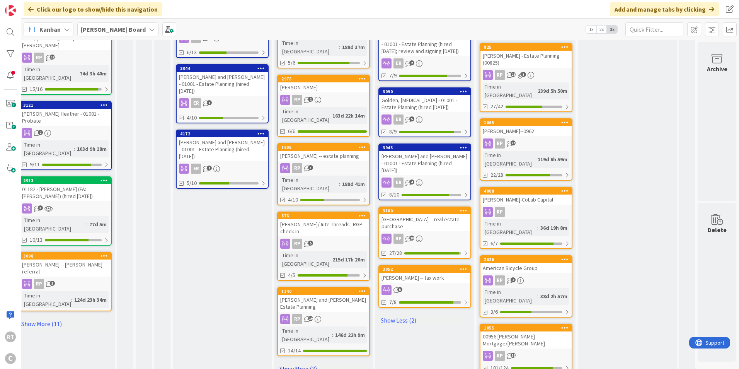
click at [291, 362] on link "Show More (3)" at bounding box center [323, 368] width 93 height 12
click at [314, 368] on div "[PERSON_NAME] and [PERSON_NAME]" at bounding box center [323, 375] width 91 height 10
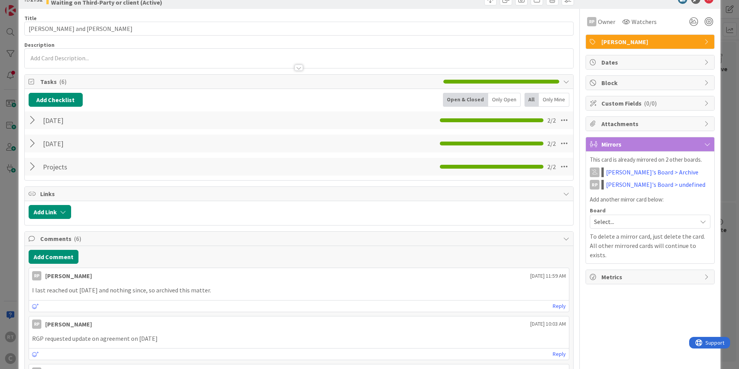
scroll to position [39, 0]
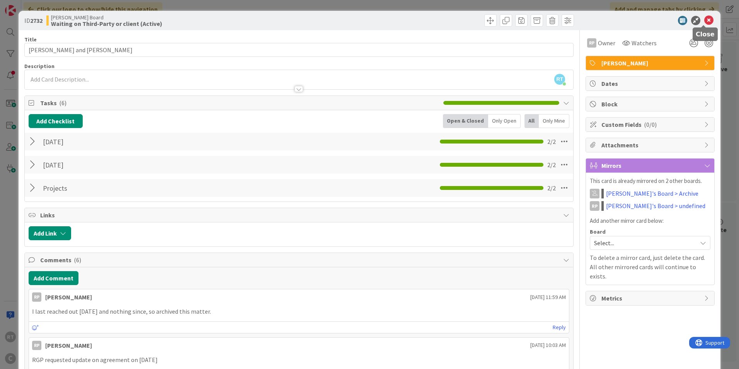
click at [706, 20] on icon at bounding box center [708, 20] width 9 height 9
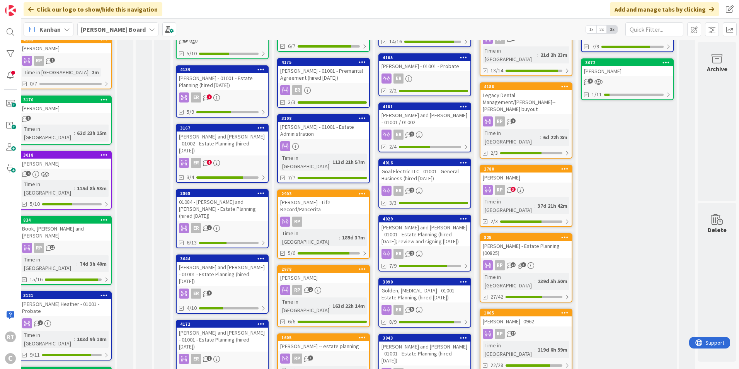
click at [317, 272] on div "[PERSON_NAME]" at bounding box center [323, 277] width 91 height 10
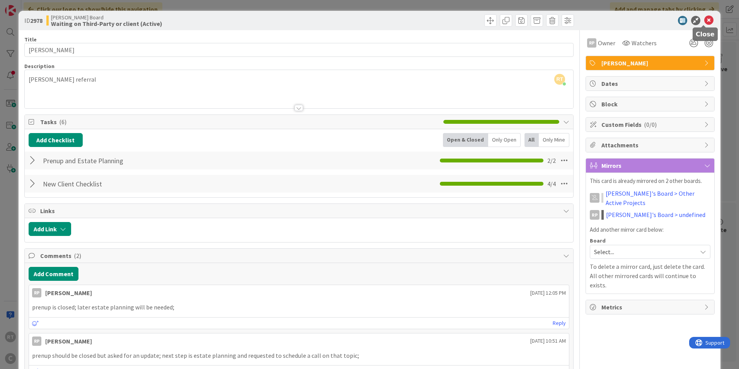
click at [704, 22] on icon at bounding box center [708, 20] width 9 height 9
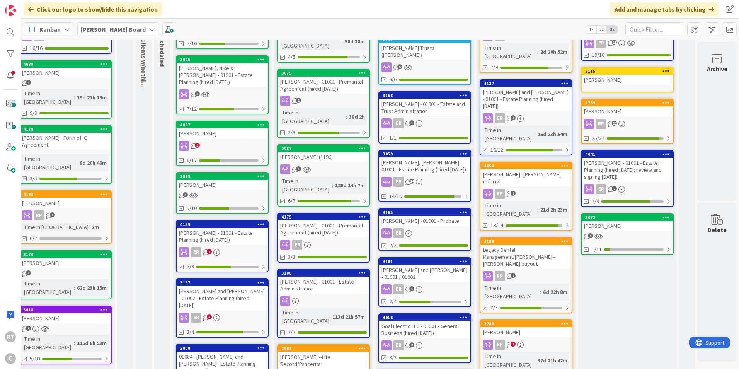
click at [299, 276] on div "[PERSON_NAME] - 01001 - Estate Administration" at bounding box center [323, 284] width 91 height 17
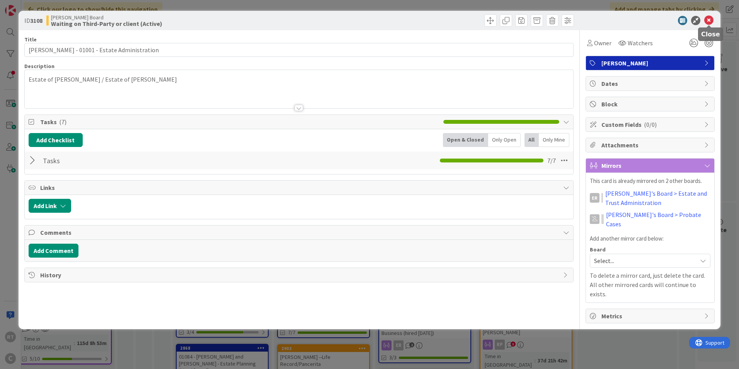
click at [710, 22] on icon at bounding box center [708, 20] width 9 height 9
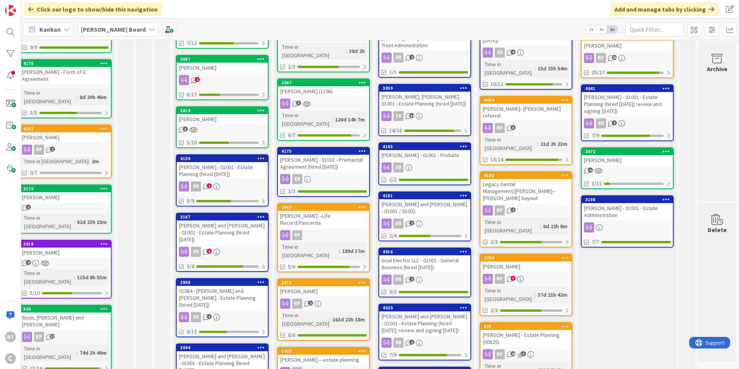
scroll to position [116, 134]
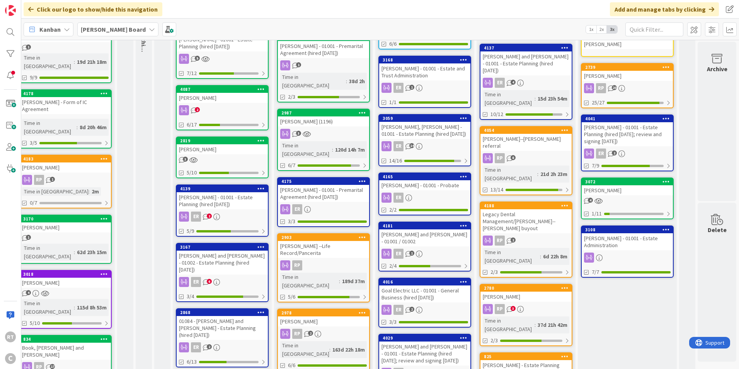
click at [233, 196] on div "[PERSON_NAME] - 01001 - Estate Planning (hired [DATE])" at bounding box center [222, 200] width 91 height 17
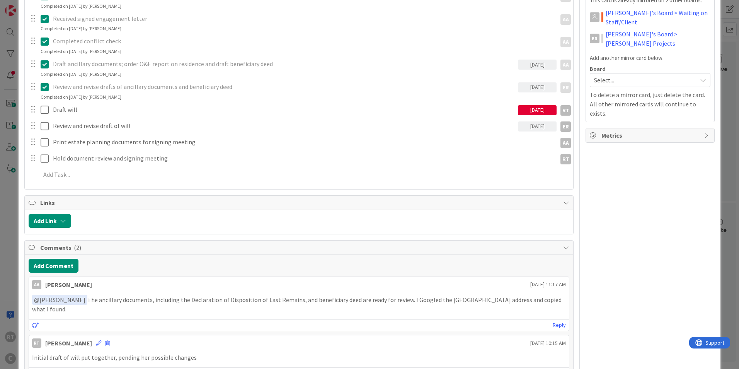
scroll to position [223, 0]
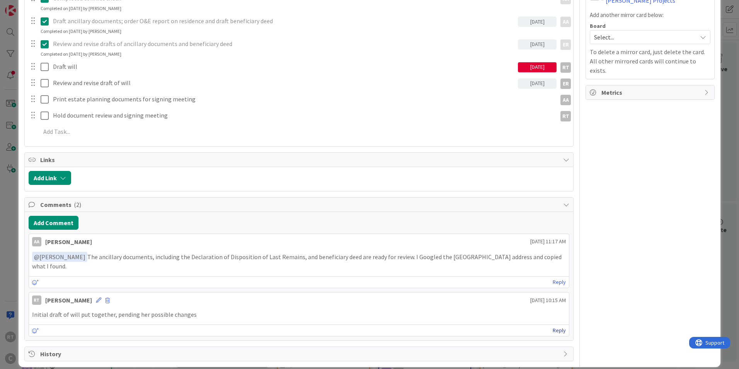
click at [557, 325] on link "Reply" at bounding box center [559, 330] width 13 height 10
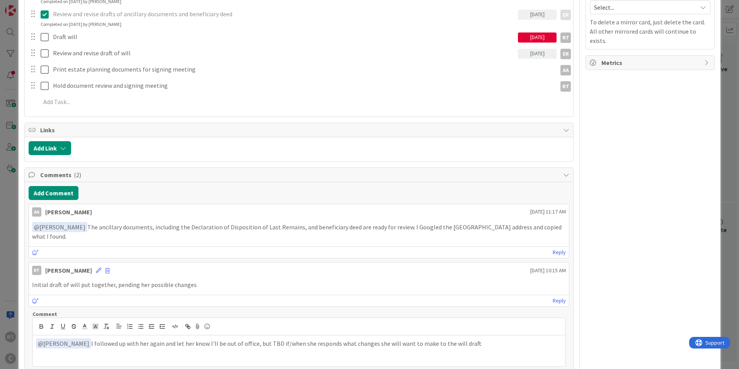
scroll to position [300, 0]
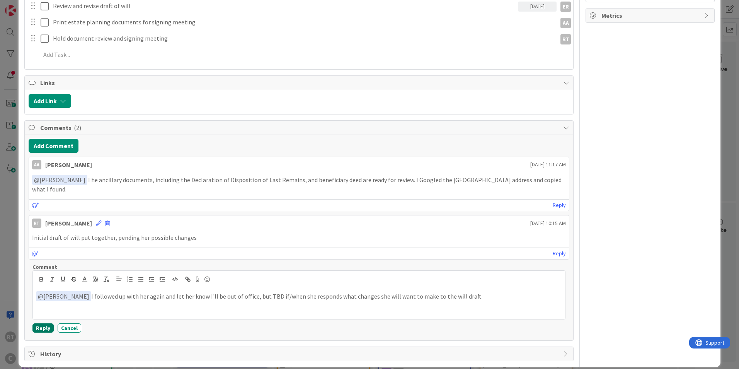
drag, startPoint x: 41, startPoint y: 318, endPoint x: 44, endPoint y: 315, distance: 4.4
click at [41, 323] on button "Reply" at bounding box center [42, 327] width 21 height 9
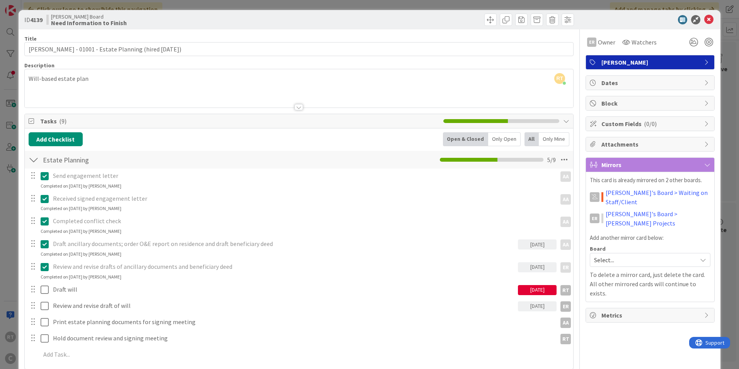
scroll to position [0, 0]
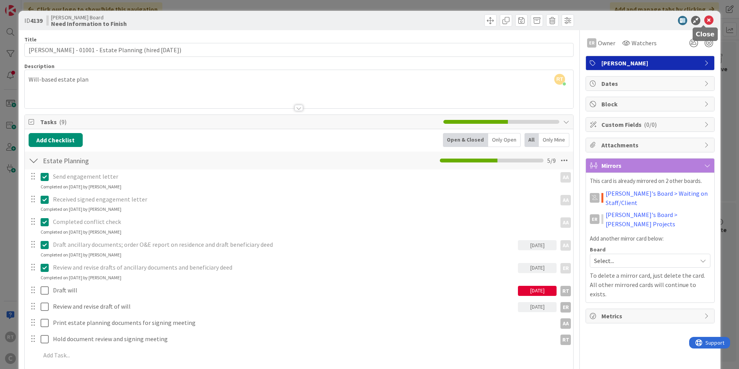
click at [704, 22] on icon at bounding box center [708, 20] width 9 height 9
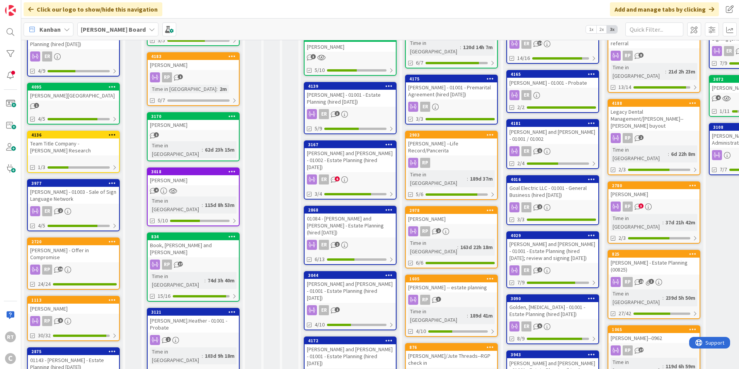
scroll to position [155, 0]
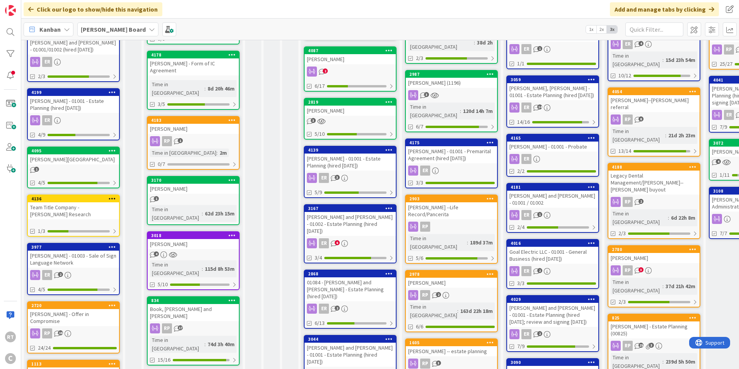
click at [182, 304] on div "Book, [PERSON_NAME] and [PERSON_NAME]" at bounding box center [193, 312] width 91 height 17
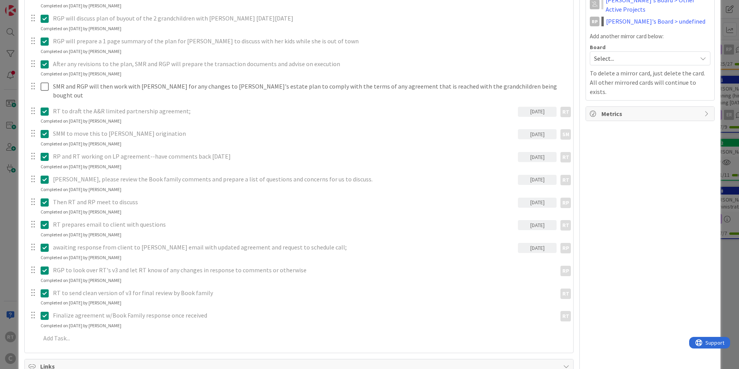
scroll to position [116, 0]
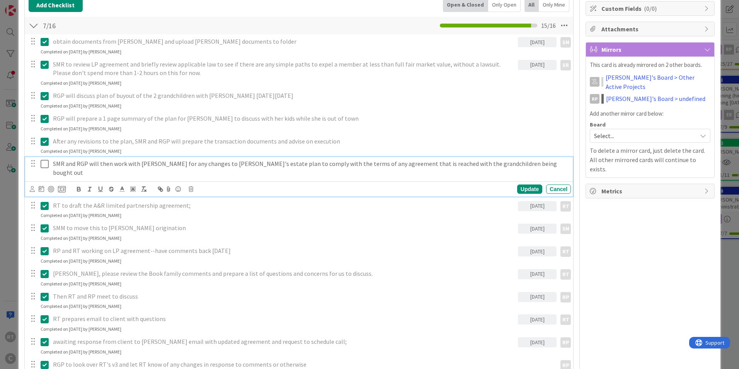
click at [44, 165] on icon at bounding box center [45, 163] width 8 height 9
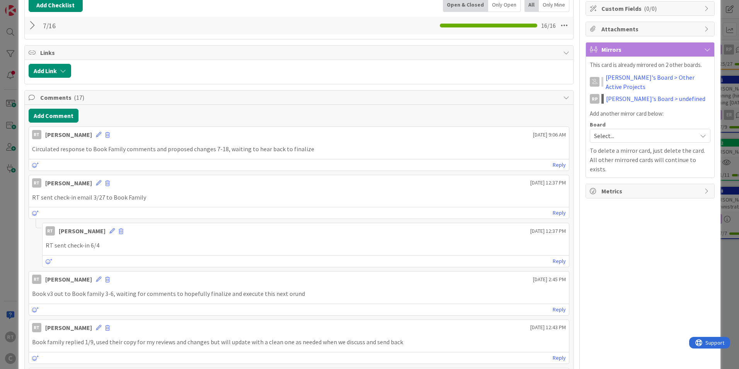
scroll to position [0, 0]
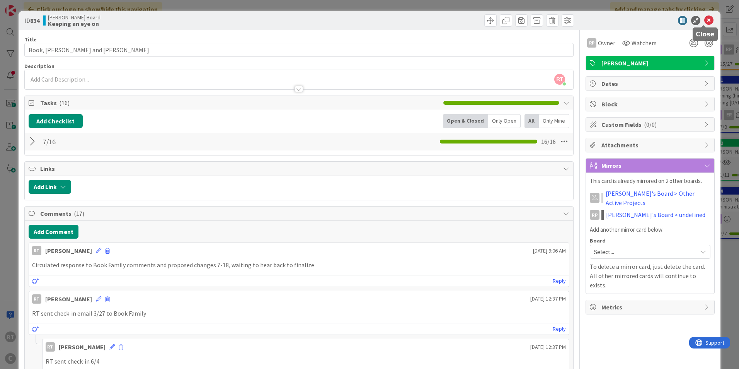
click at [704, 20] on icon at bounding box center [708, 20] width 9 height 9
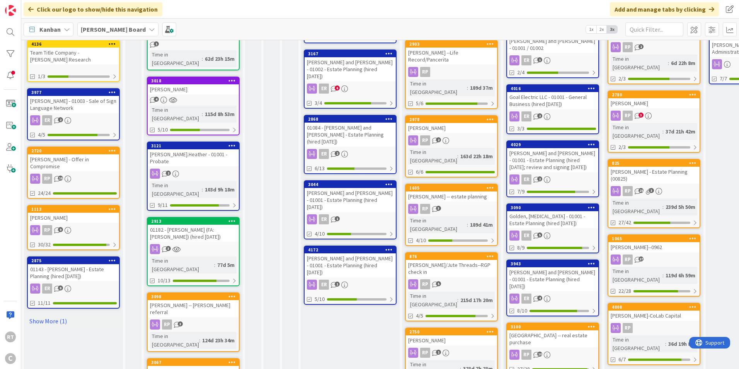
scroll to position [348, 0]
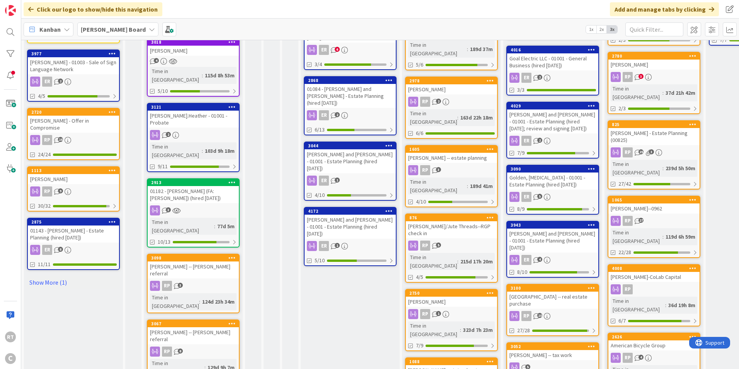
click at [188, 261] on div "[PERSON_NAME] -- [PERSON_NAME] referral" at bounding box center [193, 269] width 91 height 17
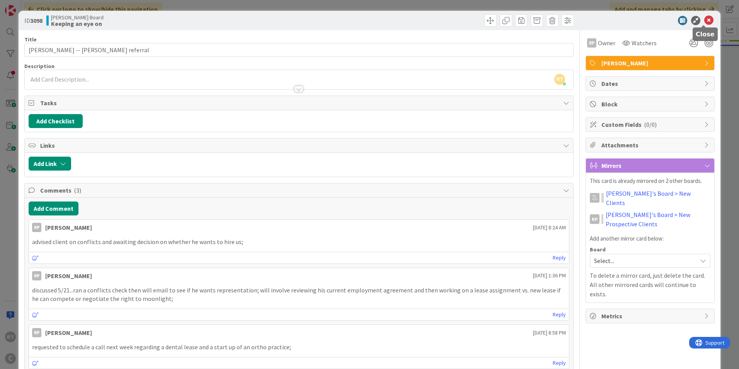
click at [707, 18] on icon at bounding box center [708, 20] width 9 height 9
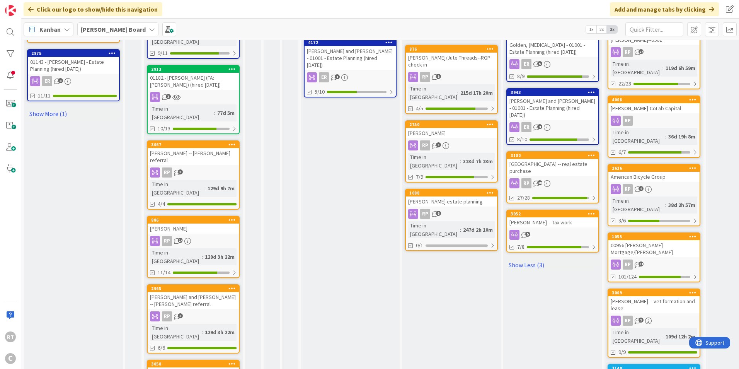
scroll to position [502, 0]
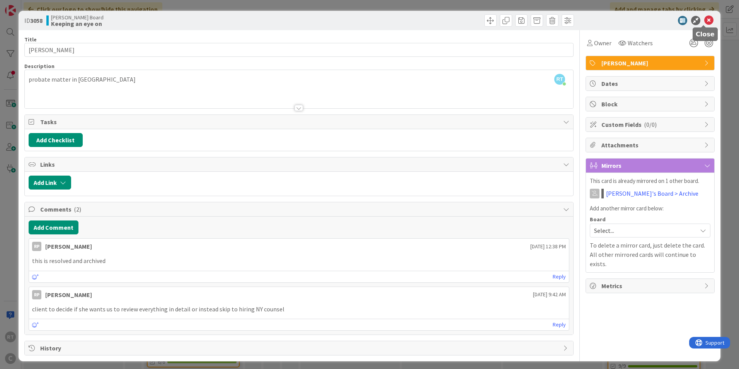
click at [704, 20] on icon at bounding box center [708, 20] width 9 height 9
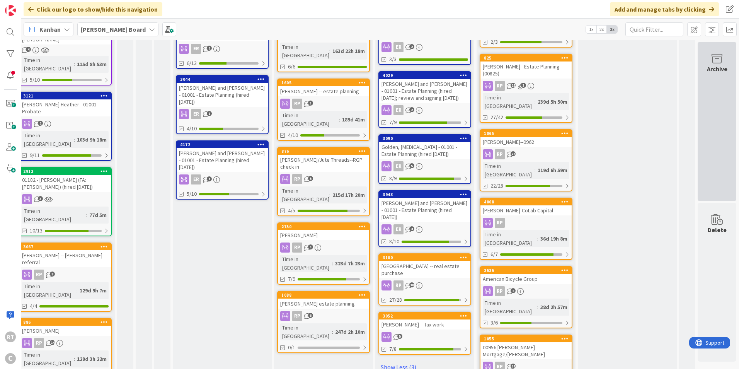
scroll to position [409, 134]
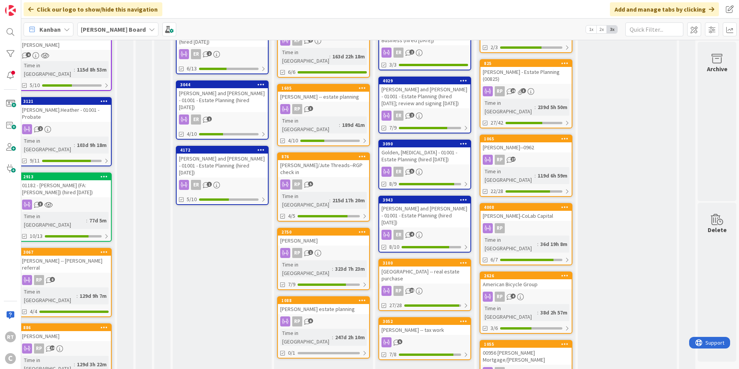
click at [199, 362] on div "Need Information to Finish Add Card... [GEOGRAPHIC_DATA][PERSON_NAME] 01001 - P…" at bounding box center [222, 325] width 99 height 1360
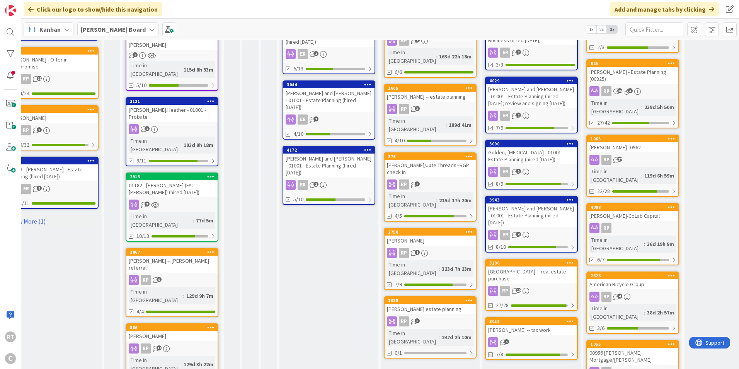
scroll to position [409, 0]
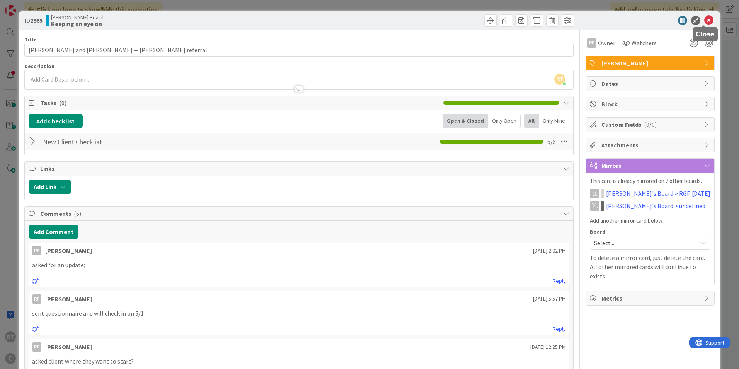
click at [704, 22] on icon at bounding box center [708, 20] width 9 height 9
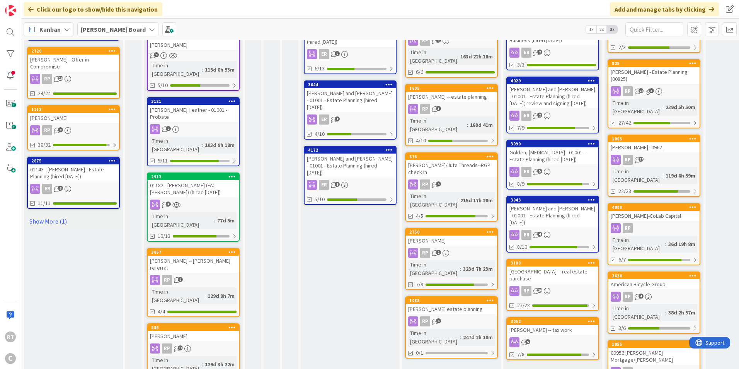
scroll to position [370, 0]
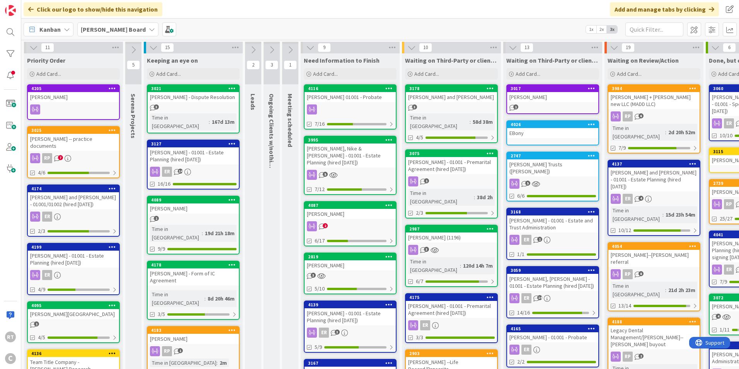
click at [130, 53] on icon at bounding box center [133, 50] width 9 height 9
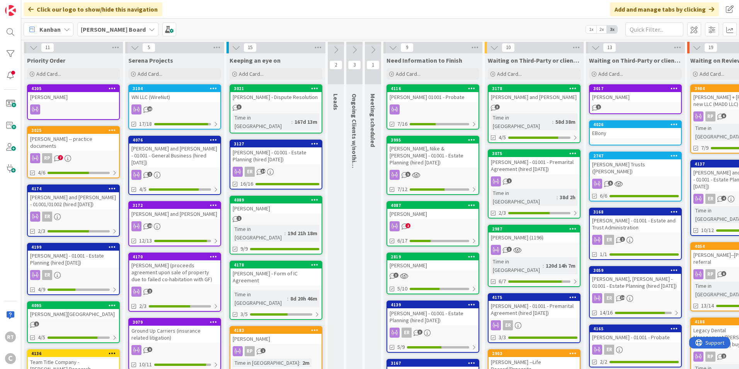
click at [131, 52] on button at bounding box center [135, 48] width 10 height 10
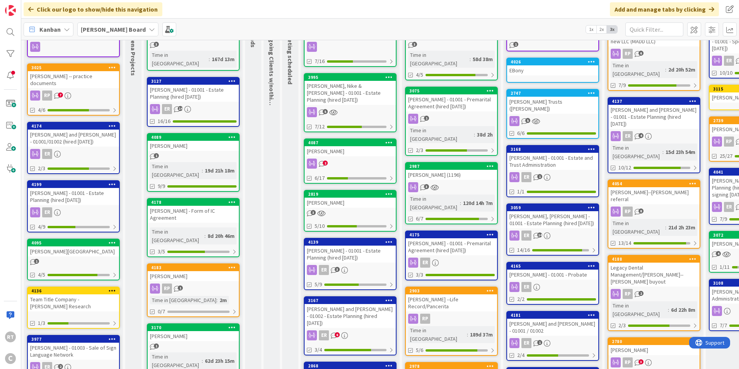
scroll to position [0, 0]
